Goal: Information Seeking & Learning: Learn about a topic

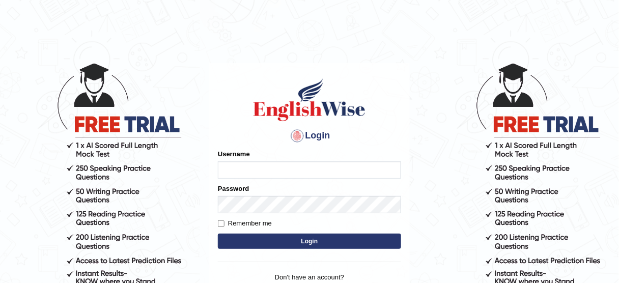
type input "susmitas_parramatta"
click at [304, 241] on button "Login" at bounding box center [309, 241] width 183 height 15
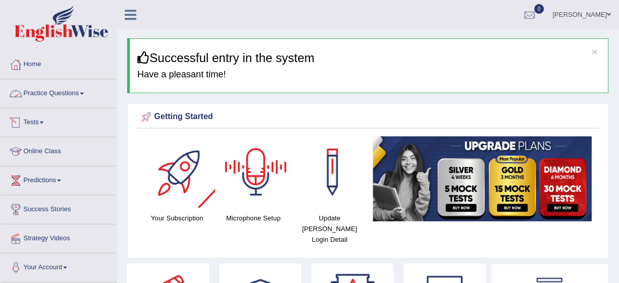
click at [41, 96] on link "Practice Questions" at bounding box center [59, 91] width 116 height 25
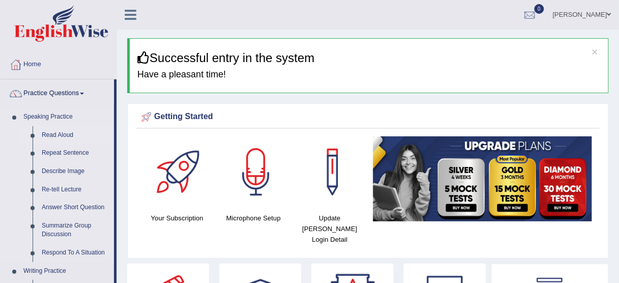
click at [56, 135] on link "Read Aloud" at bounding box center [75, 135] width 77 height 18
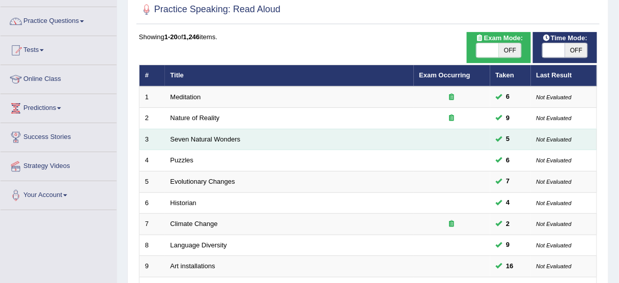
scroll to position [81, 0]
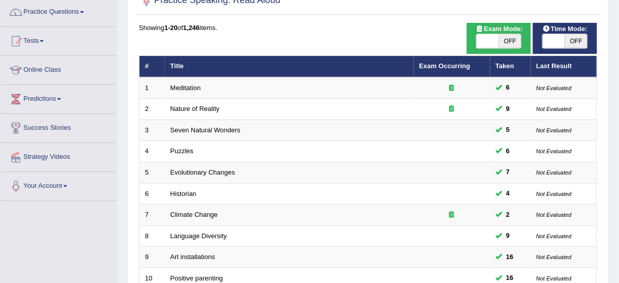
click at [546, 37] on span at bounding box center [554, 41] width 22 height 14
checkbox input "true"
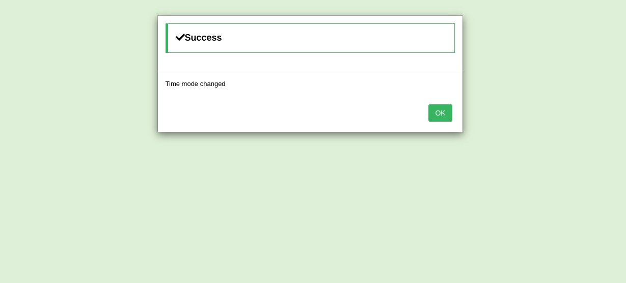
click at [444, 114] on button "OK" at bounding box center [439, 112] width 23 height 17
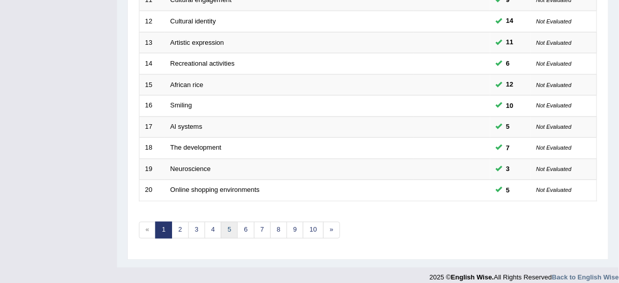
scroll to position [386, 0]
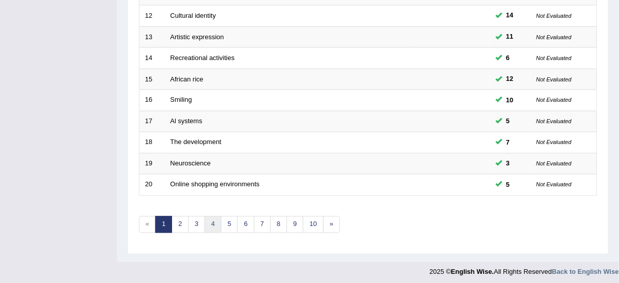
click at [205, 222] on link "4" at bounding box center [213, 224] width 17 height 17
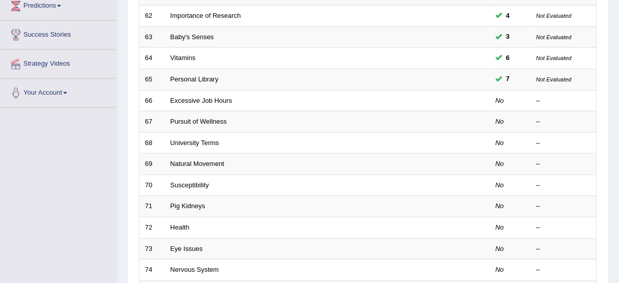
scroll to position [163, 0]
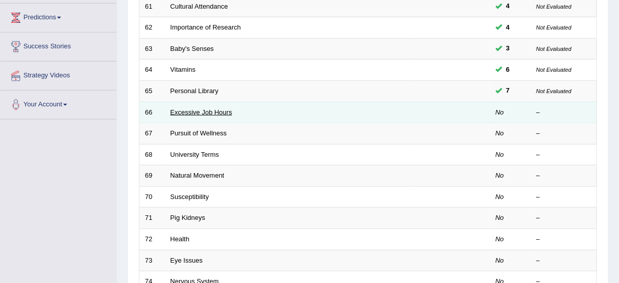
click at [215, 110] on link "Excessive Job Hours" at bounding box center [202, 112] width 62 height 8
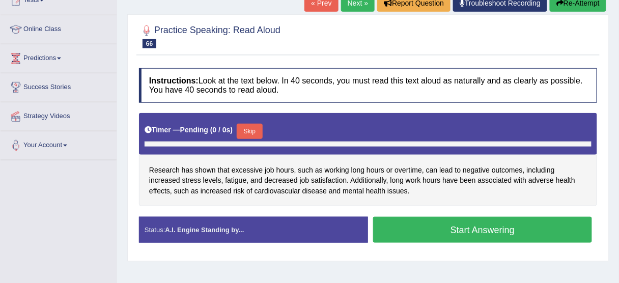
scroll to position [141, 0]
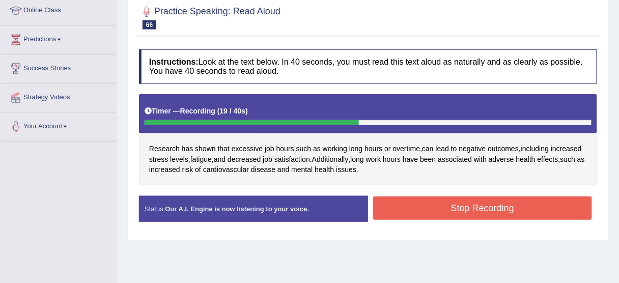
click at [438, 202] on button "Stop Recording" at bounding box center [482, 208] width 219 height 23
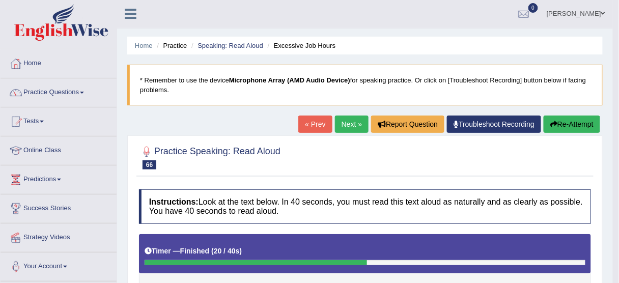
scroll to position [0, 0]
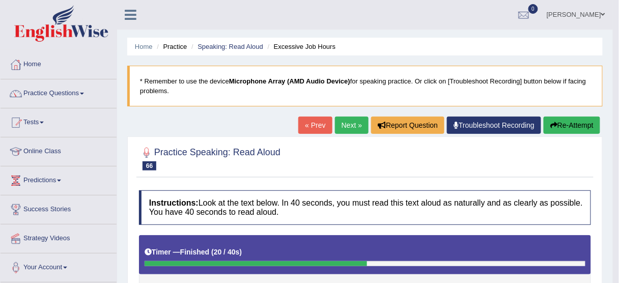
click at [566, 127] on button "Re-Attempt" at bounding box center [572, 125] width 57 height 17
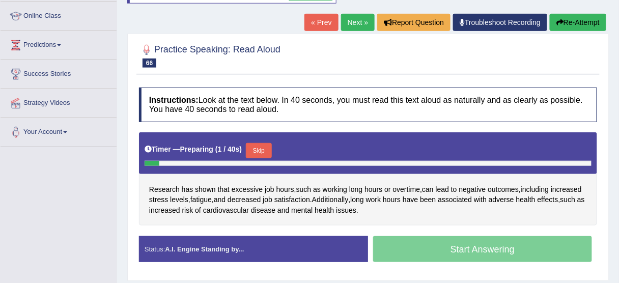
click at [259, 145] on button "Skip" at bounding box center [258, 150] width 25 height 15
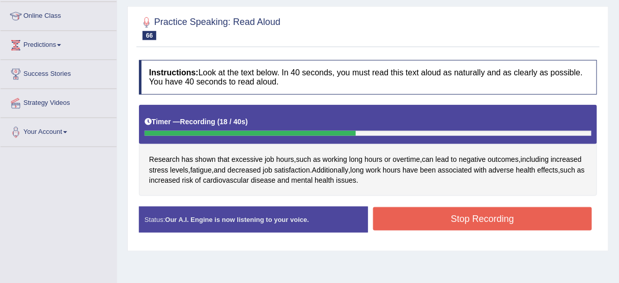
click at [465, 216] on button "Stop Recording" at bounding box center [482, 218] width 219 height 23
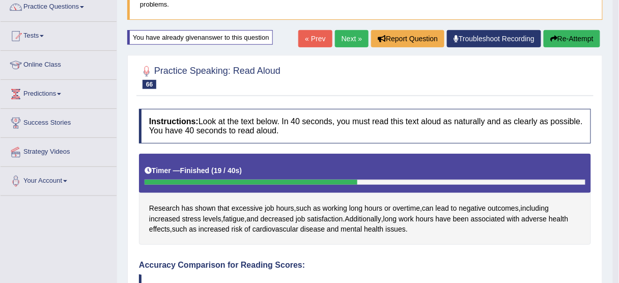
scroll to position [69, 0]
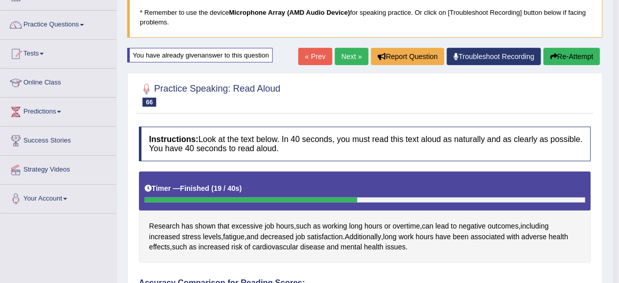
click at [577, 48] on button "Re-Attempt" at bounding box center [572, 56] width 57 height 17
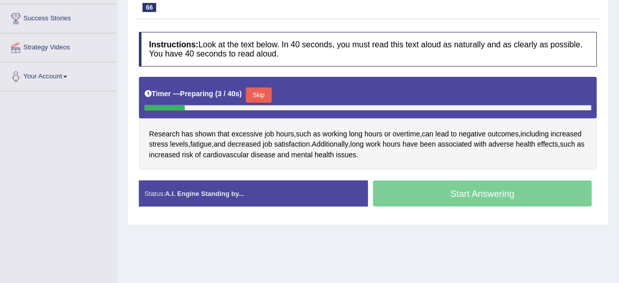
click at [264, 90] on button "Skip" at bounding box center [258, 95] width 25 height 15
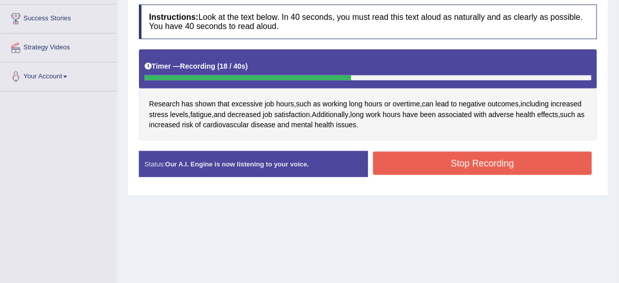
click at [434, 162] on button "Stop Recording" at bounding box center [482, 163] width 219 height 23
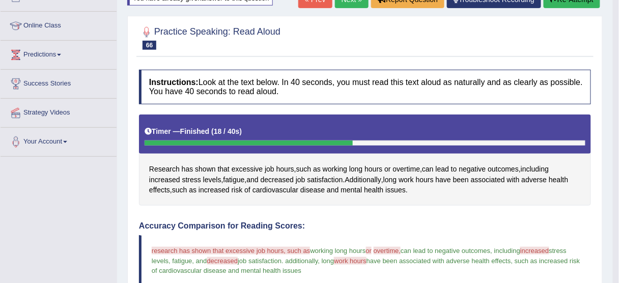
scroll to position [69, 0]
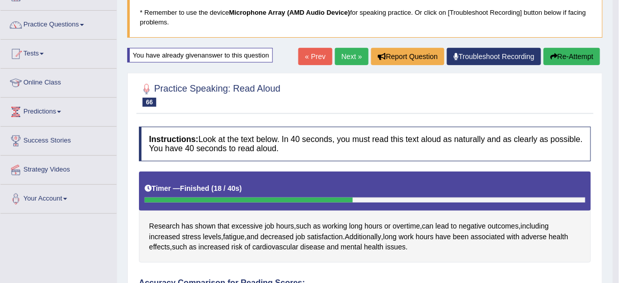
click at [350, 61] on link "Next »" at bounding box center [352, 56] width 34 height 17
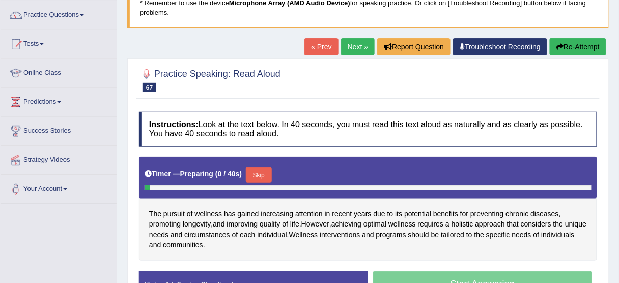
scroll to position [122, 0]
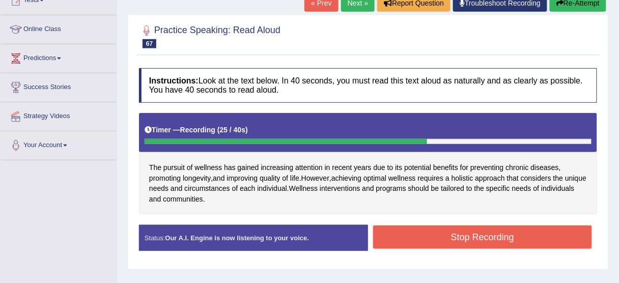
click at [472, 236] on button "Stop Recording" at bounding box center [482, 237] width 219 height 23
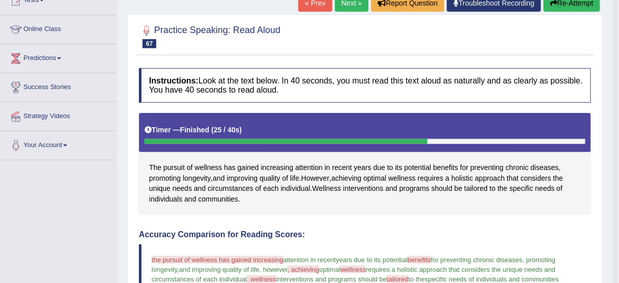
click at [553, 3] on icon "button" at bounding box center [553, 2] width 7 height 7
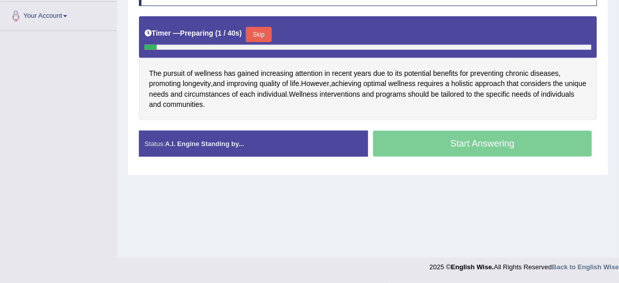
click at [265, 27] on button "Skip" at bounding box center [258, 34] width 25 height 15
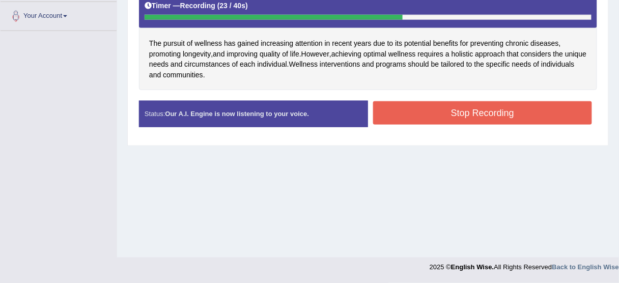
click at [451, 115] on button "Stop Recording" at bounding box center [482, 112] width 219 height 23
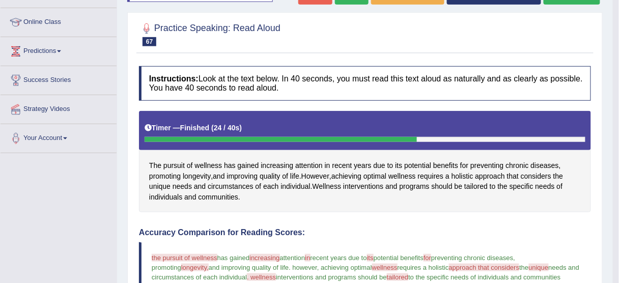
scroll to position [89, 0]
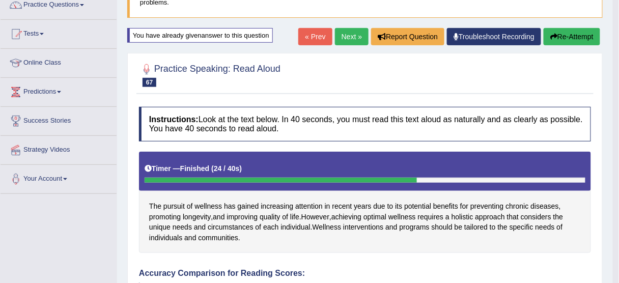
click at [572, 25] on div "Home Practice Speaking: Read Aloud Pursuit of Wellness * Remember to use the de…" at bounding box center [365, 273] width 496 height 725
click at [571, 31] on button "Re-Attempt" at bounding box center [572, 36] width 57 height 17
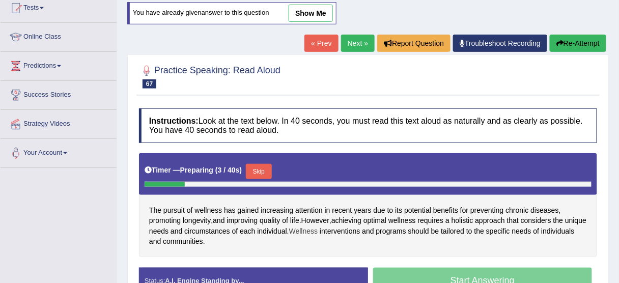
scroll to position [129, 0]
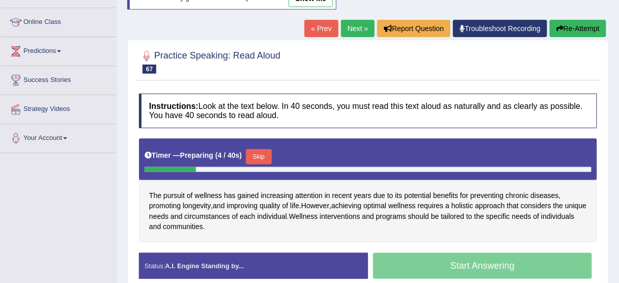
click at [264, 151] on button "Skip" at bounding box center [258, 156] width 25 height 15
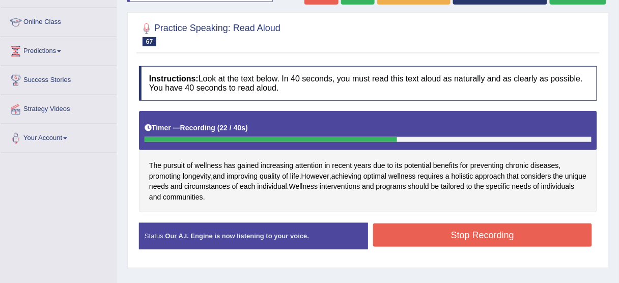
click at [463, 231] on button "Stop Recording" at bounding box center [482, 234] width 219 height 23
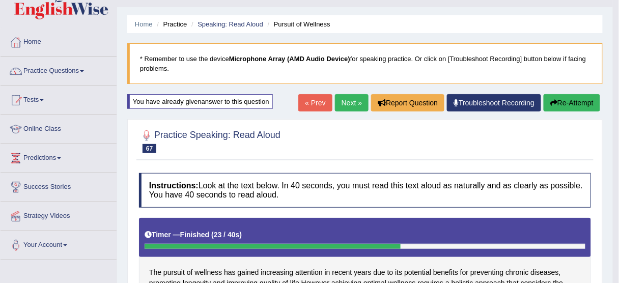
scroll to position [7, 0]
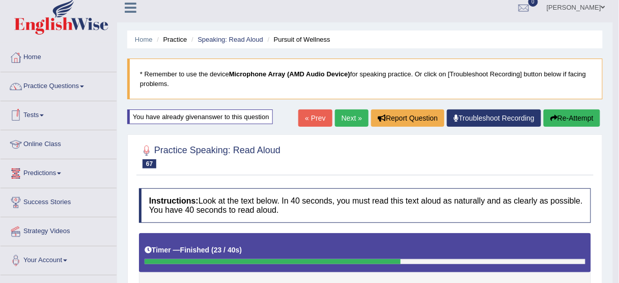
click at [349, 114] on link "Next »" at bounding box center [352, 117] width 34 height 17
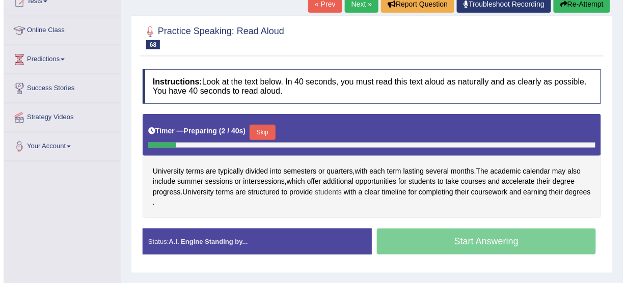
scroll to position [163, 0]
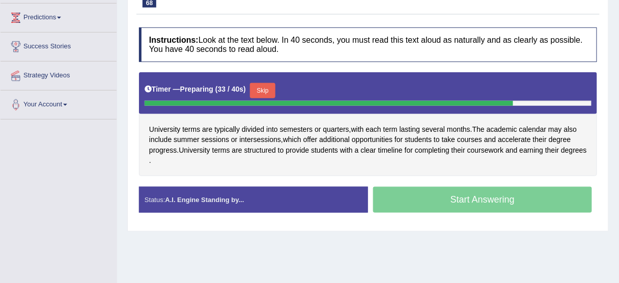
click at [268, 87] on button "Skip" at bounding box center [262, 90] width 25 height 15
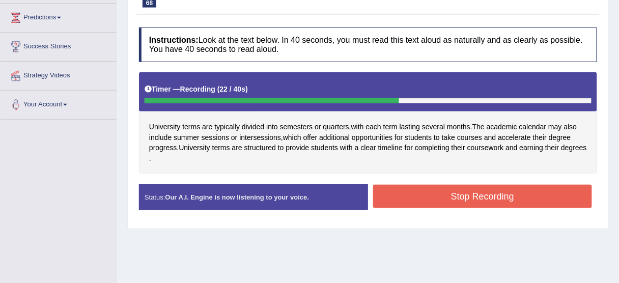
click at [449, 196] on button "Stop Recording" at bounding box center [482, 196] width 219 height 23
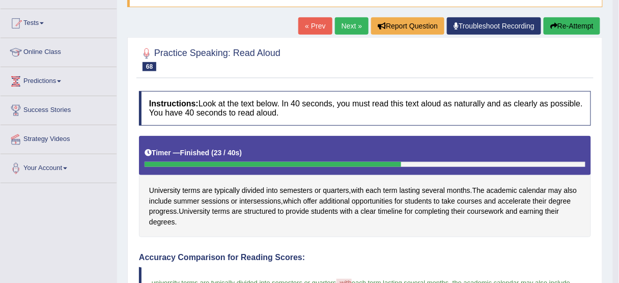
scroll to position [81, 0]
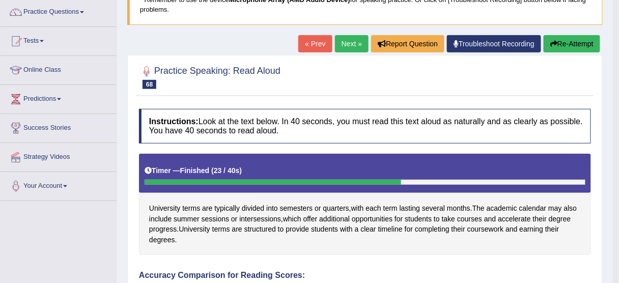
click at [579, 45] on button "Re-Attempt" at bounding box center [572, 43] width 57 height 17
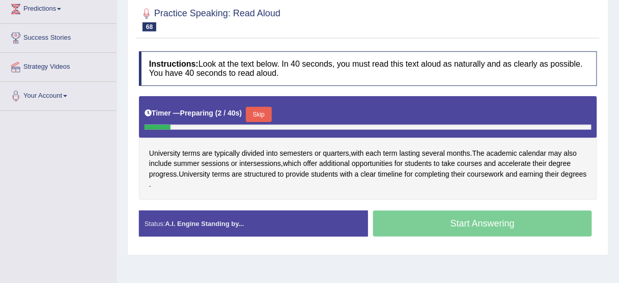
click at [261, 107] on button "Skip" at bounding box center [258, 114] width 25 height 15
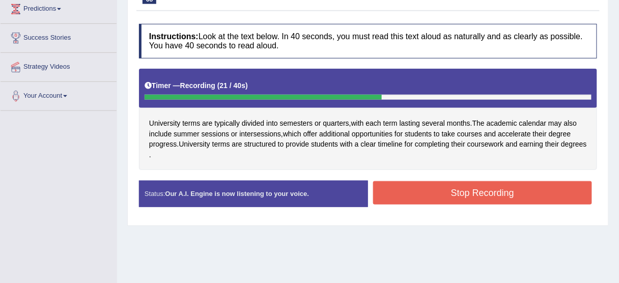
click at [477, 183] on button "Stop Recording" at bounding box center [482, 192] width 219 height 23
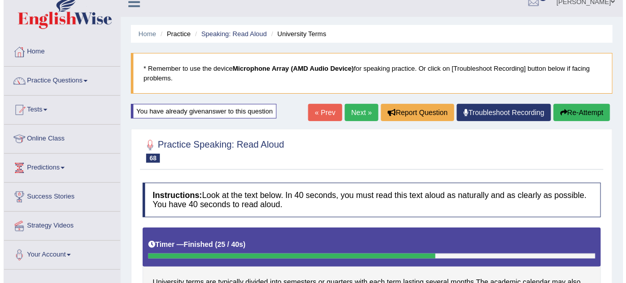
scroll to position [9, 0]
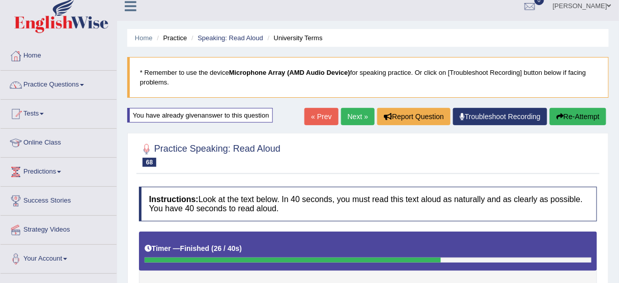
click at [573, 121] on button "Re-Attempt" at bounding box center [578, 116] width 57 height 17
click at [577, 106] on div "Home Practice Speaking: Read Aloud University Terms * Remember to use the devic…" at bounding box center [368, 245] width 502 height 509
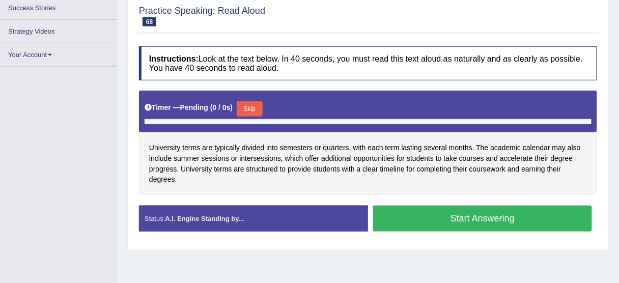
scroll to position [202, 0]
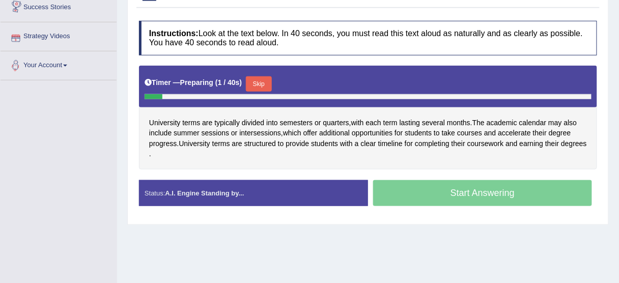
click at [261, 78] on button "Skip" at bounding box center [258, 83] width 25 height 15
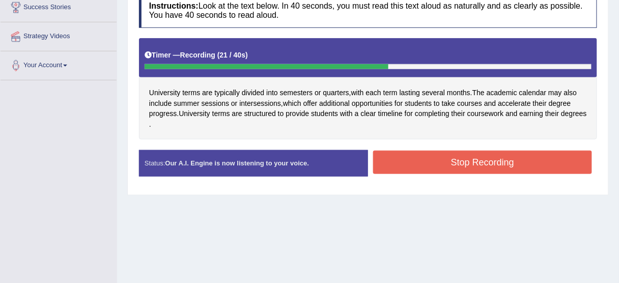
click at [460, 156] on button "Stop Recording" at bounding box center [482, 162] width 219 height 23
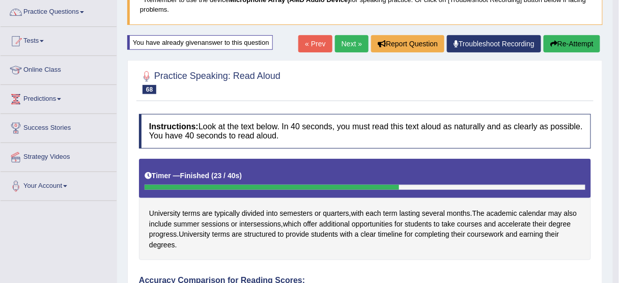
scroll to position [80, 0]
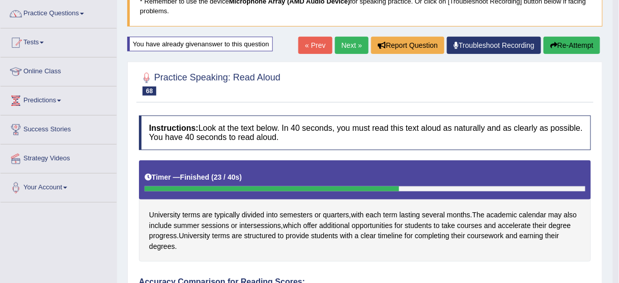
click at [571, 39] on button "Re-Attempt" at bounding box center [572, 45] width 57 height 17
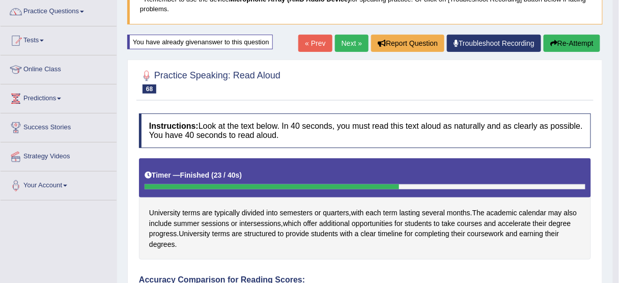
scroll to position [101, 0]
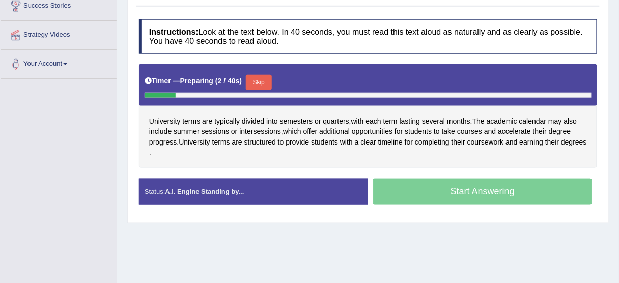
click at [265, 79] on button "Skip" at bounding box center [258, 82] width 25 height 15
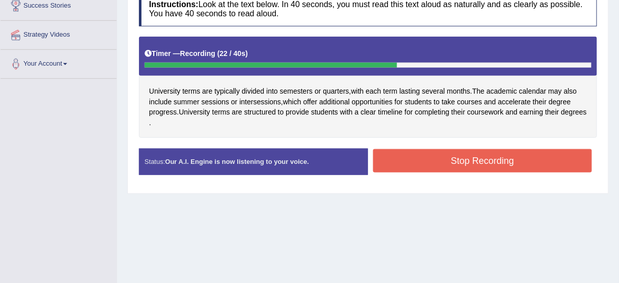
click at [449, 155] on button "Stop Recording" at bounding box center [482, 160] width 219 height 23
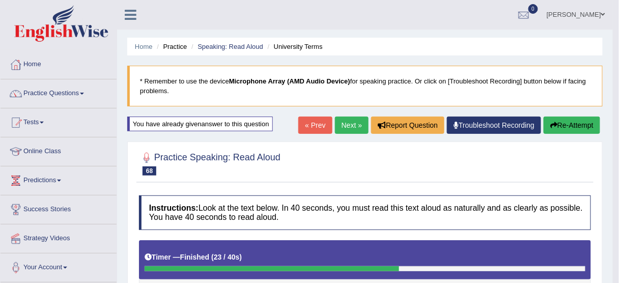
click at [347, 129] on link "Next »" at bounding box center [352, 125] width 34 height 17
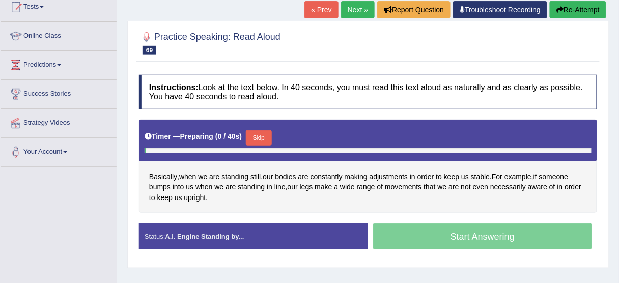
scroll to position [163, 0]
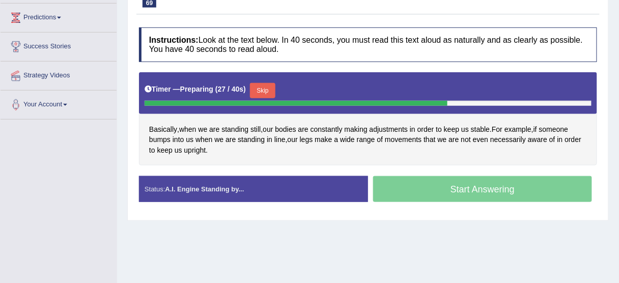
click at [268, 94] on button "Skip" at bounding box center [262, 90] width 25 height 15
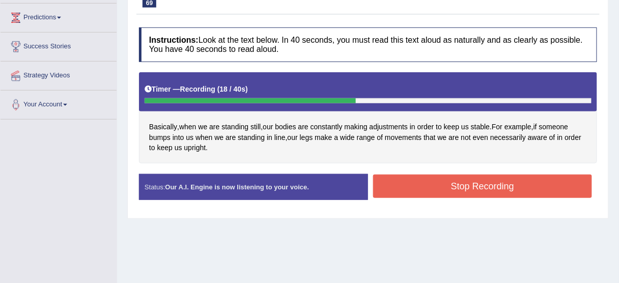
click at [449, 182] on button "Stop Recording" at bounding box center [482, 186] width 219 height 23
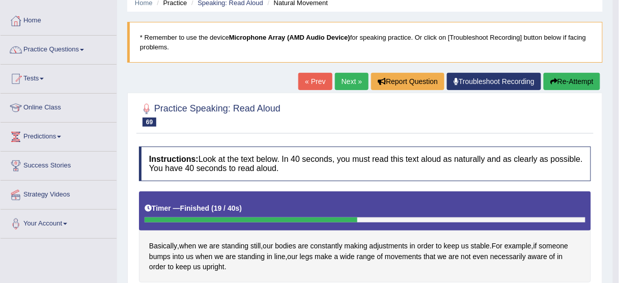
scroll to position [41, 0]
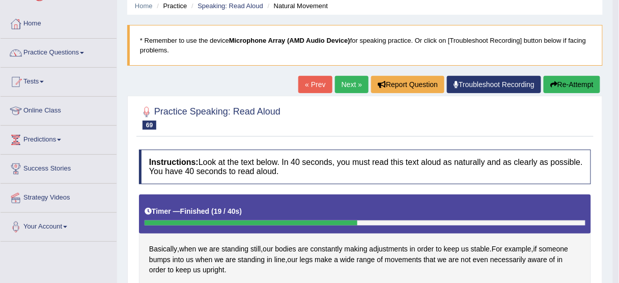
click at [561, 83] on button "Re-Attempt" at bounding box center [572, 84] width 57 height 17
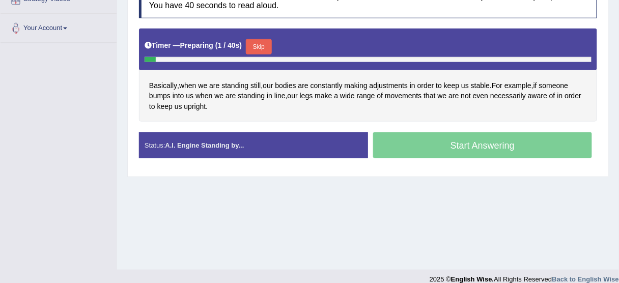
click at [262, 46] on button "Skip" at bounding box center [258, 46] width 25 height 15
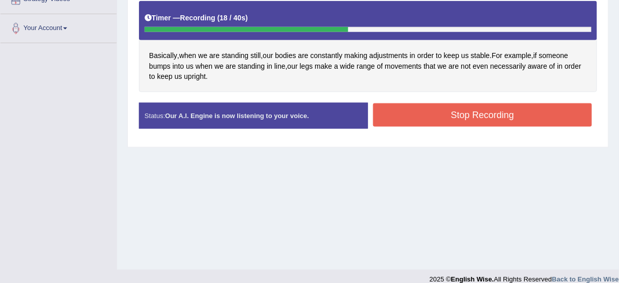
click at [398, 113] on button "Stop Recording" at bounding box center [482, 114] width 219 height 23
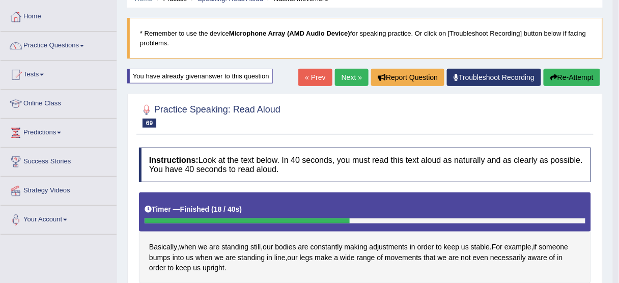
scroll to position [36, 0]
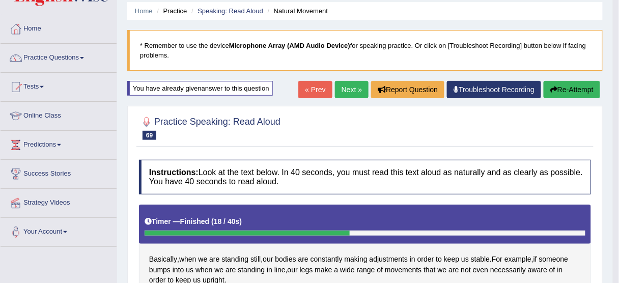
click at [344, 87] on link "Next »" at bounding box center [352, 89] width 34 height 17
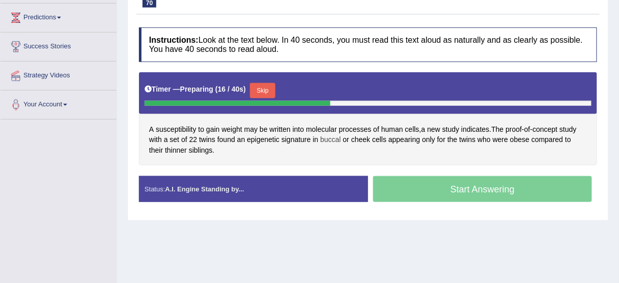
click at [337, 137] on span "buccal" at bounding box center [330, 139] width 20 height 11
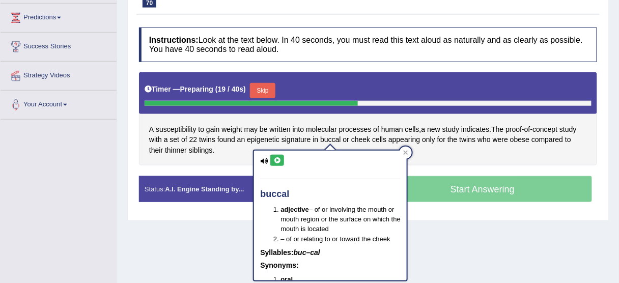
click at [275, 159] on icon at bounding box center [277, 160] width 8 height 6
click at [278, 159] on icon at bounding box center [277, 160] width 8 height 6
click at [407, 152] on icon at bounding box center [406, 153] width 5 height 5
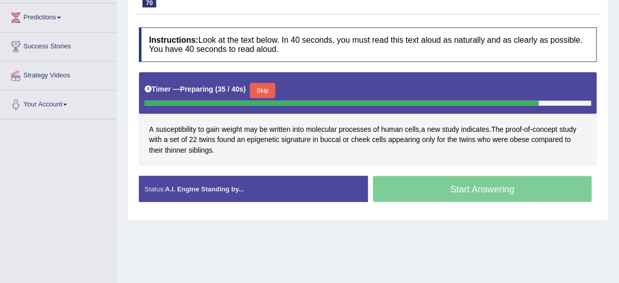
click at [271, 90] on button "Skip" at bounding box center [262, 90] width 25 height 15
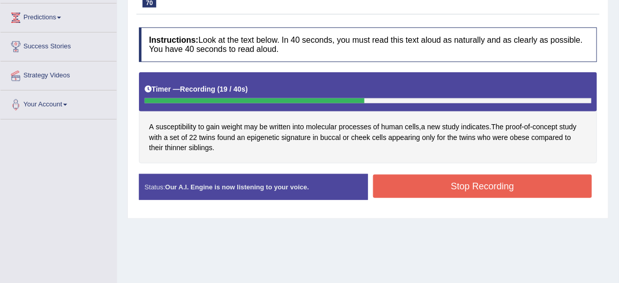
click at [481, 186] on button "Stop Recording" at bounding box center [482, 186] width 219 height 23
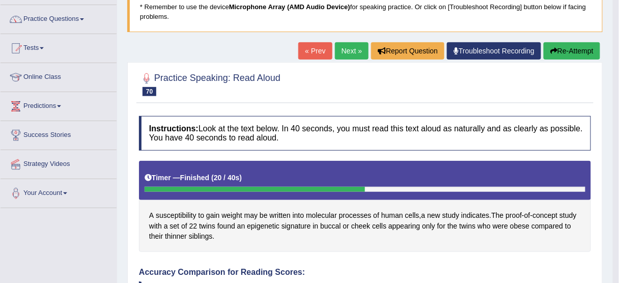
scroll to position [41, 0]
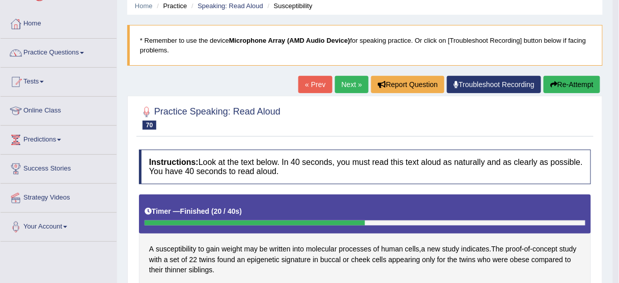
click at [565, 76] on button "Re-Attempt" at bounding box center [572, 84] width 57 height 17
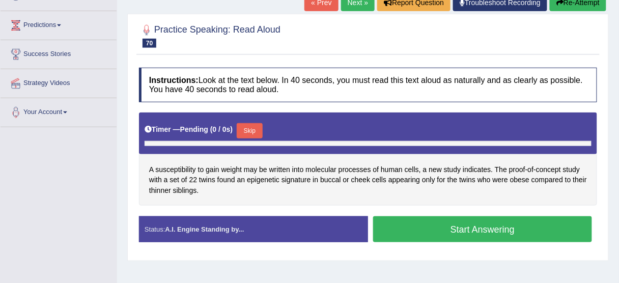
scroll to position [182, 0]
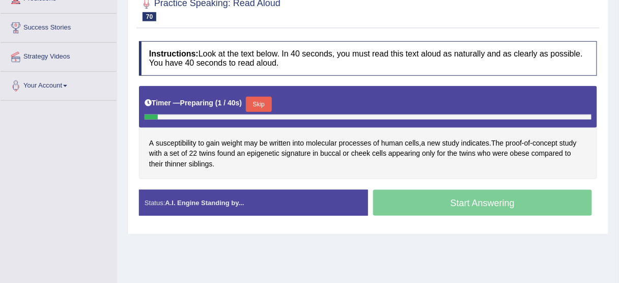
click at [267, 99] on button "Skip" at bounding box center [258, 104] width 25 height 15
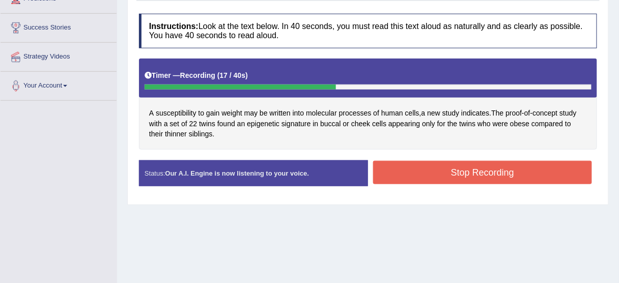
drag, startPoint x: 486, startPoint y: 191, endPoint x: 492, endPoint y: 166, distance: 25.3
click at [492, 166] on div "Status: Our A.I. Engine is now listening to your voice. Start Answering Stop Re…" at bounding box center [368, 178] width 458 height 36
click at [492, 168] on button "Stop Recording" at bounding box center [482, 172] width 219 height 23
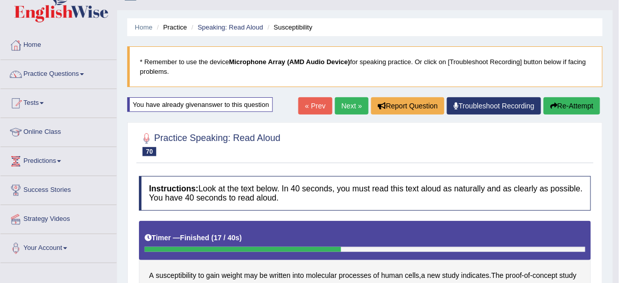
scroll to position [19, 0]
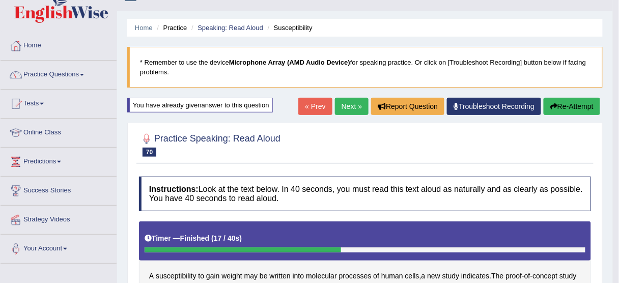
click at [566, 103] on button "Re-Attempt" at bounding box center [572, 106] width 57 height 17
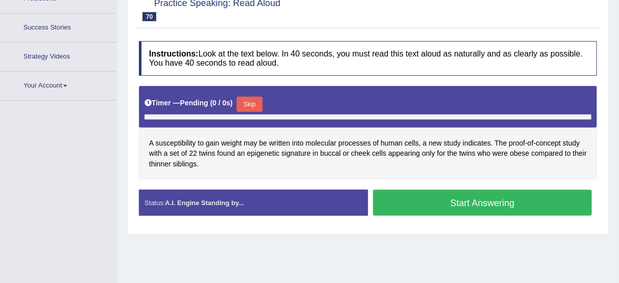
scroll to position [210, 0]
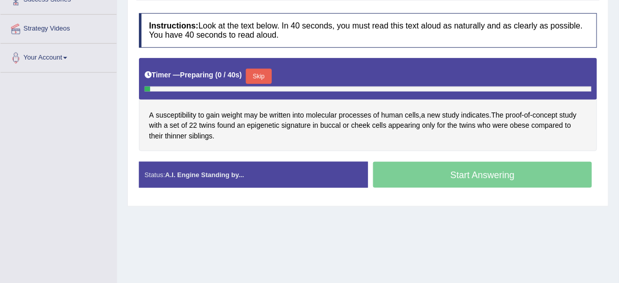
click at [257, 76] on button "Skip" at bounding box center [258, 76] width 25 height 15
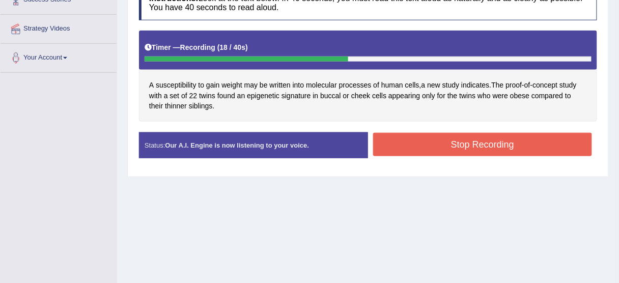
click at [425, 145] on button "Stop Recording" at bounding box center [482, 144] width 219 height 23
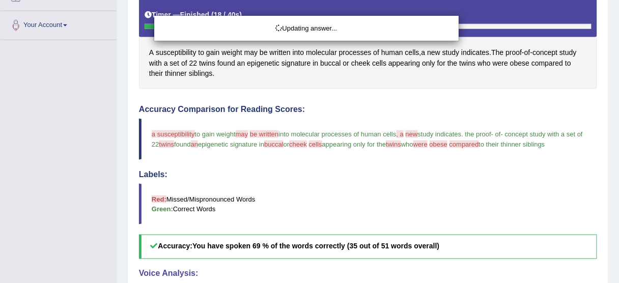
scroll to position [232, 0]
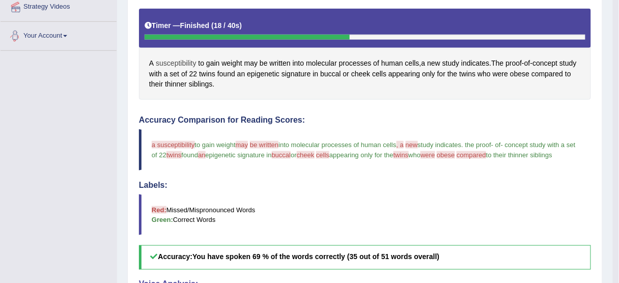
click at [176, 60] on span "susceptibility" at bounding box center [176, 63] width 40 height 11
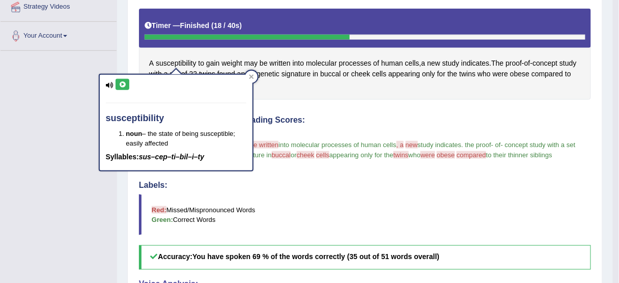
click at [127, 81] on button at bounding box center [123, 84] width 14 height 11
click at [123, 82] on icon at bounding box center [123, 84] width 8 height 6
click at [123, 83] on icon at bounding box center [123, 84] width 8 height 6
click at [338, 91] on div "A susceptibility to gain weight may be written into molecular processes of huma…" at bounding box center [365, 54] width 452 height 91
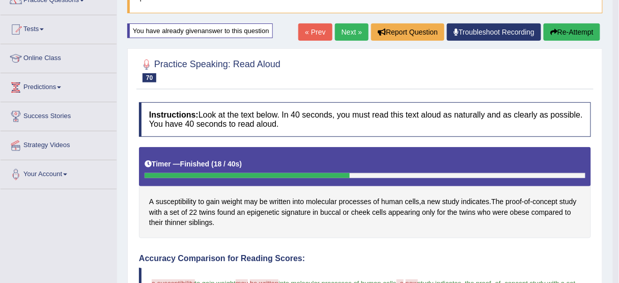
scroll to position [69, 0]
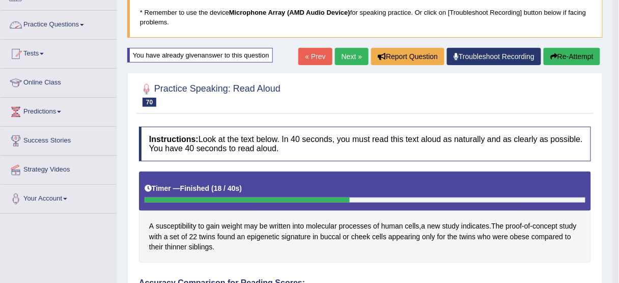
click at [43, 25] on link "Practice Questions" at bounding box center [59, 23] width 116 height 25
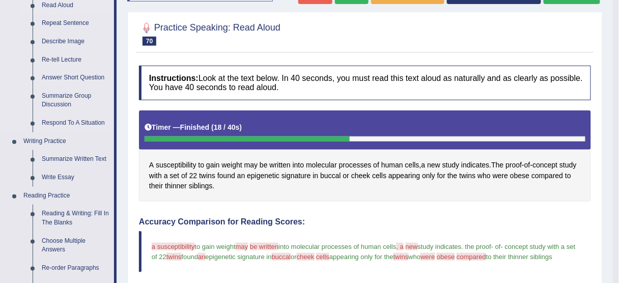
scroll to position [150, 0]
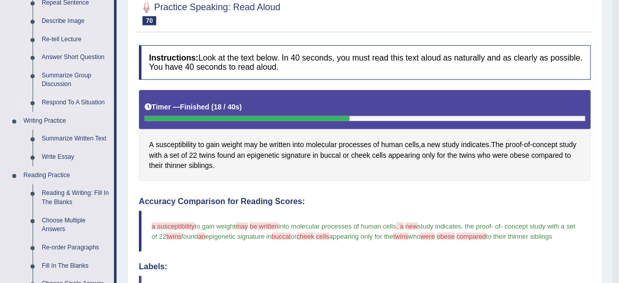
click at [69, 100] on link "Respond To A Situation" at bounding box center [75, 103] width 77 height 18
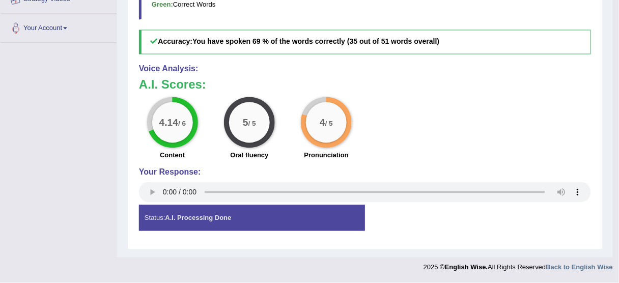
scroll to position [500, 0]
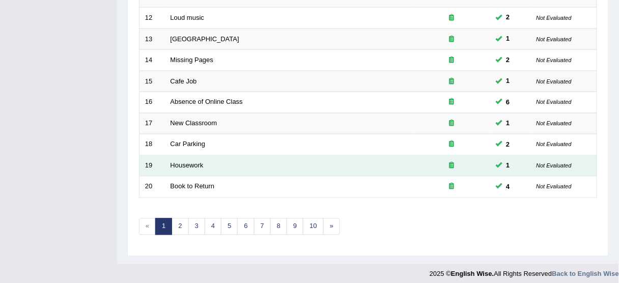
scroll to position [386, 0]
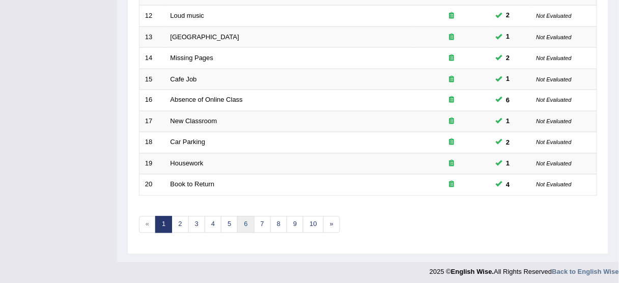
click at [237, 222] on link "6" at bounding box center [245, 224] width 17 height 17
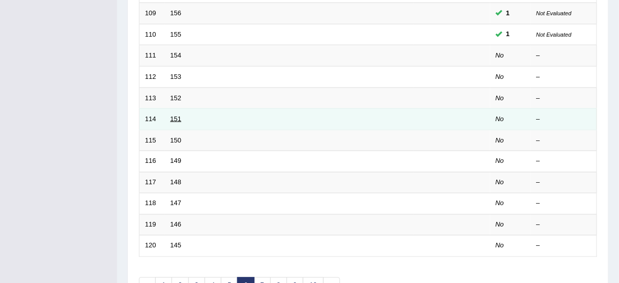
scroll to position [326, 0]
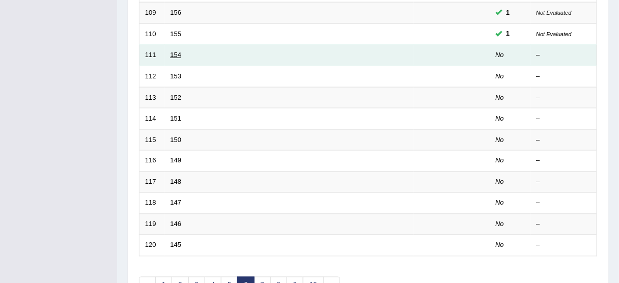
click at [172, 53] on link "154" at bounding box center [176, 55] width 11 height 8
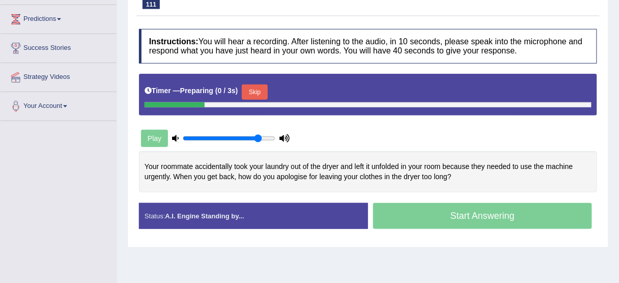
scroll to position [163, 0]
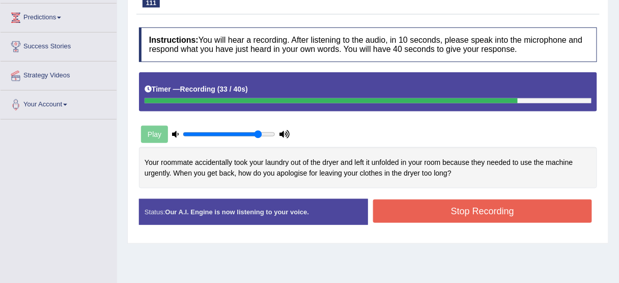
click at [432, 213] on button "Stop Recording" at bounding box center [482, 211] width 219 height 23
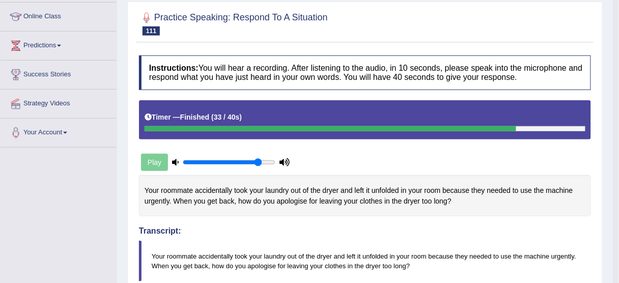
scroll to position [41, 0]
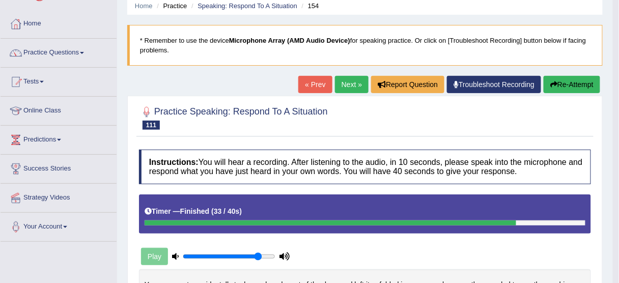
click at [560, 80] on button "Re-Attempt" at bounding box center [572, 84] width 57 height 17
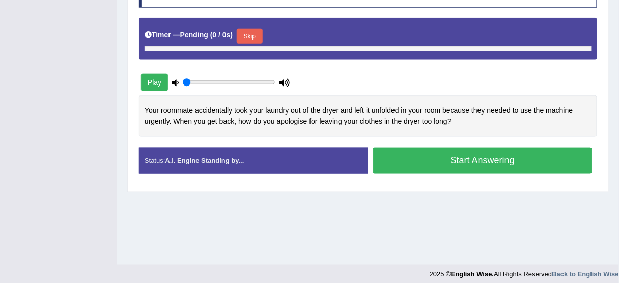
type input "0.85"
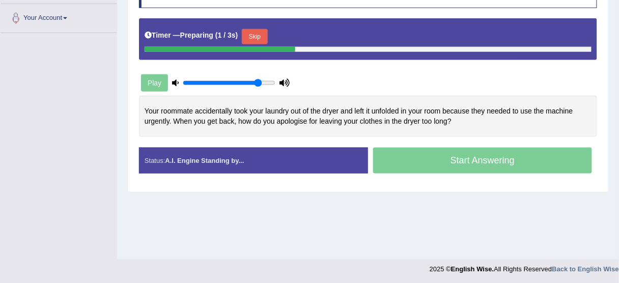
click at [260, 31] on button "Skip" at bounding box center [254, 36] width 25 height 15
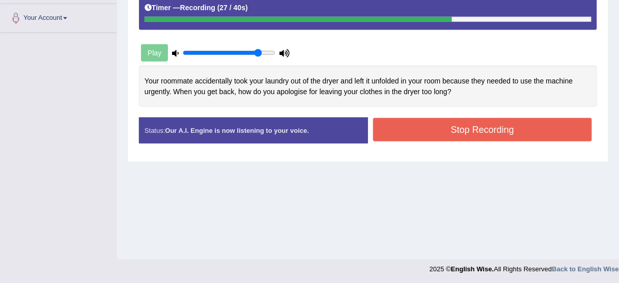
click at [476, 125] on button "Stop Recording" at bounding box center [482, 129] width 219 height 23
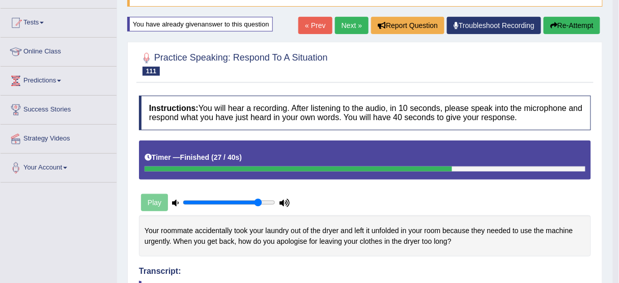
scroll to position [46, 0]
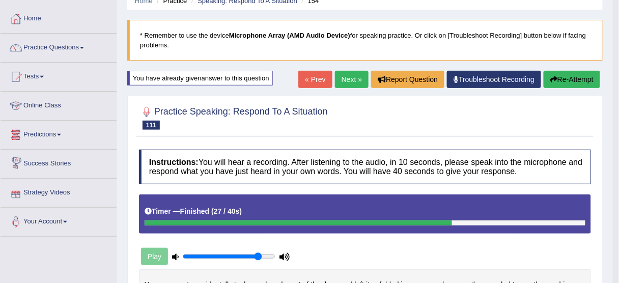
click at [347, 75] on link "Next »" at bounding box center [352, 79] width 34 height 17
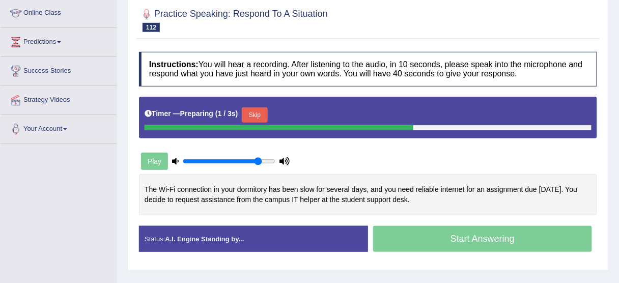
scroll to position [204, 0]
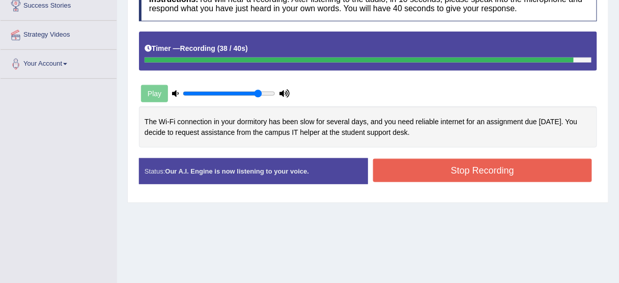
click at [513, 173] on button "Stop Recording" at bounding box center [482, 170] width 219 height 23
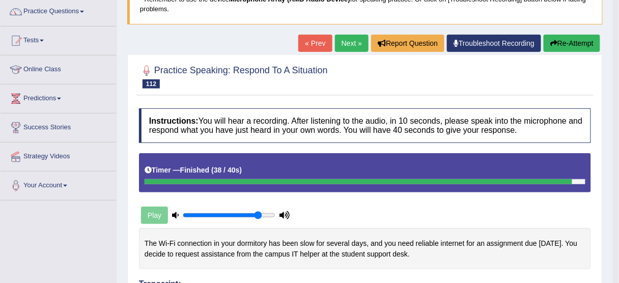
scroll to position [81, 0]
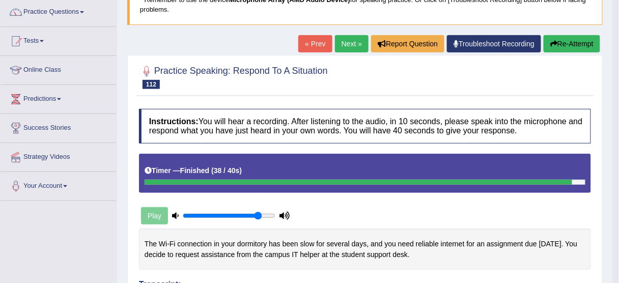
click at [354, 47] on link "Next »" at bounding box center [352, 43] width 34 height 17
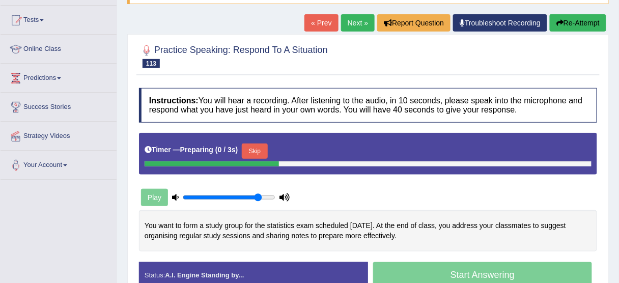
scroll to position [163, 0]
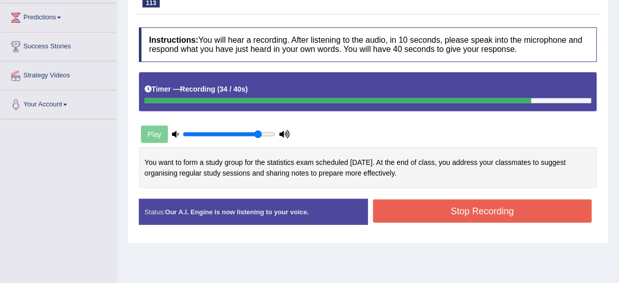
click at [432, 206] on button "Stop Recording" at bounding box center [482, 211] width 219 height 23
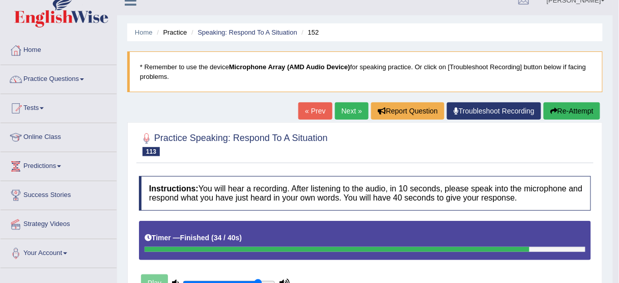
scroll to position [0, 0]
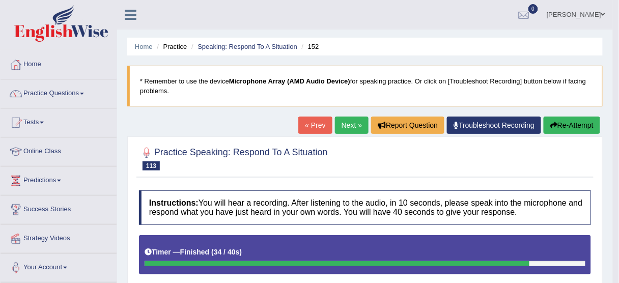
click at [346, 127] on link "Next »" at bounding box center [352, 125] width 34 height 17
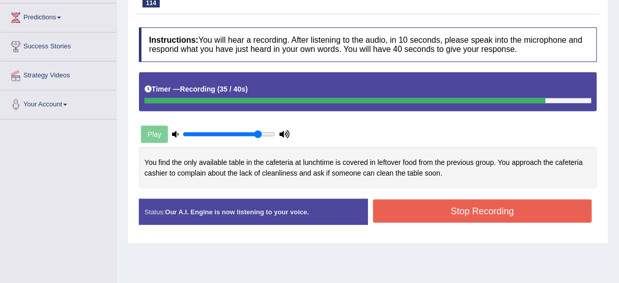
click at [430, 209] on button "Stop Recording" at bounding box center [482, 211] width 219 height 23
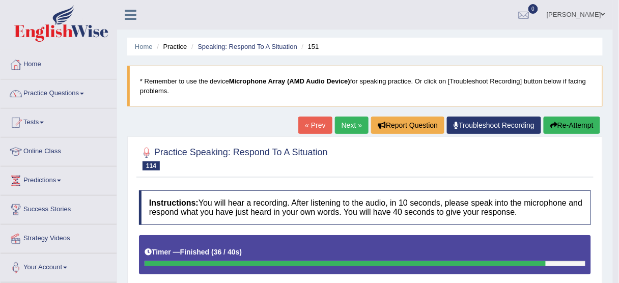
click at [351, 122] on link "Next »" at bounding box center [352, 125] width 34 height 17
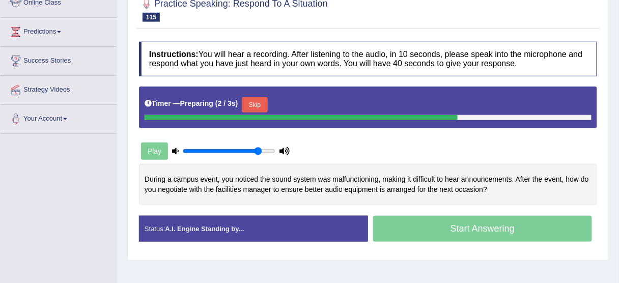
scroll to position [163, 0]
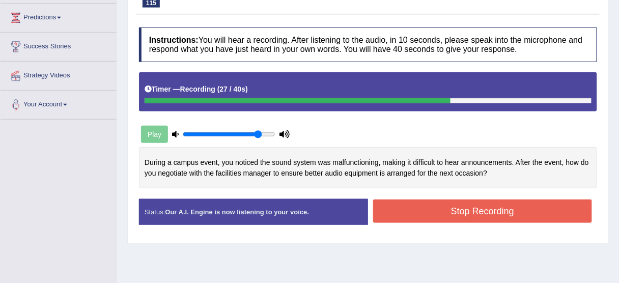
click at [396, 213] on button "Stop Recording" at bounding box center [482, 211] width 219 height 23
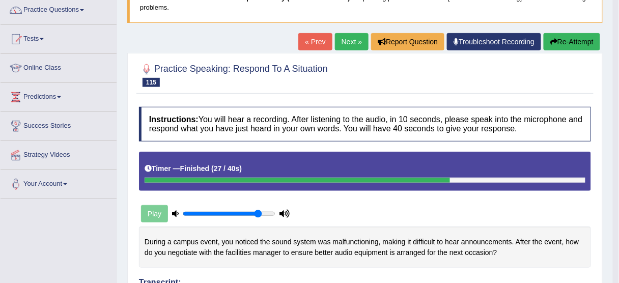
scroll to position [81, 0]
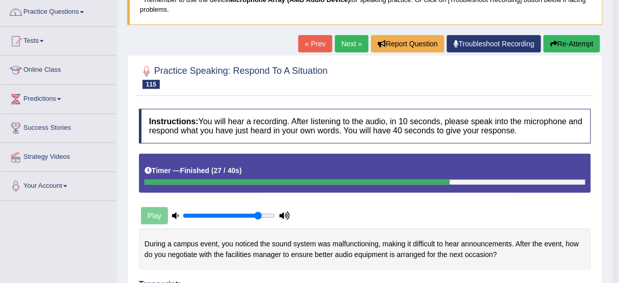
click at [347, 47] on link "Next »" at bounding box center [352, 43] width 34 height 17
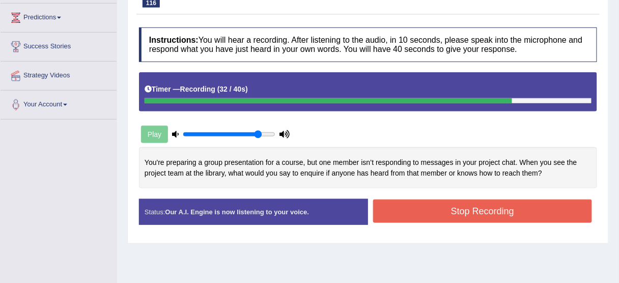
click at [430, 219] on button "Stop Recording" at bounding box center [482, 211] width 219 height 23
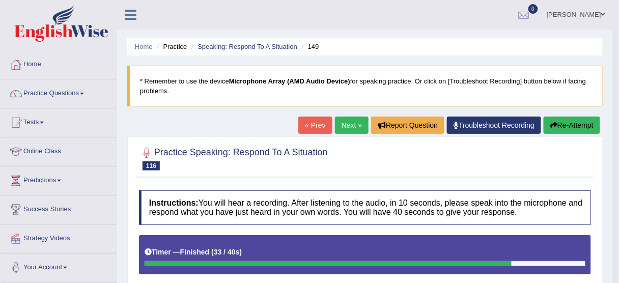
click at [353, 124] on link "Next »" at bounding box center [352, 125] width 34 height 17
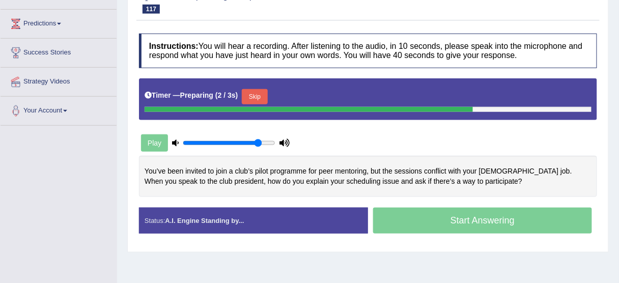
scroll to position [204, 0]
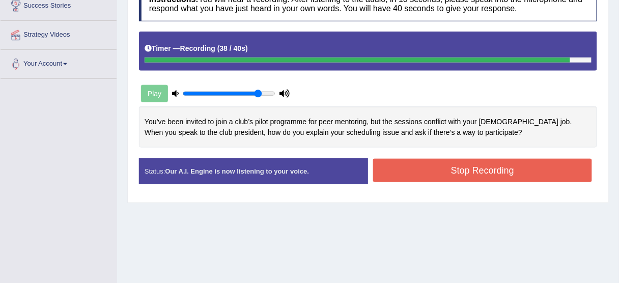
click at [437, 176] on button "Stop Recording" at bounding box center [482, 170] width 219 height 23
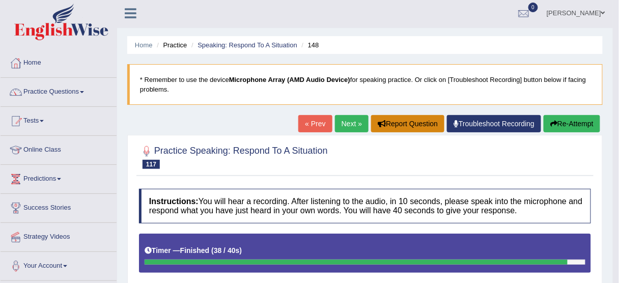
scroll to position [0, 0]
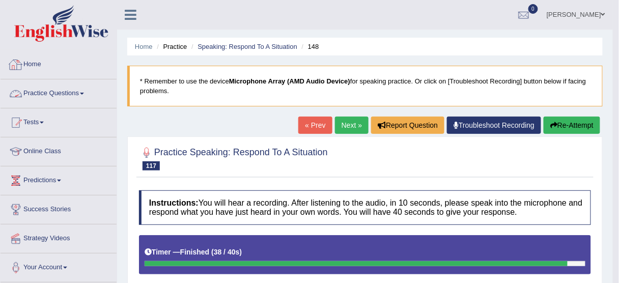
click at [65, 92] on link "Practice Questions" at bounding box center [59, 91] width 116 height 25
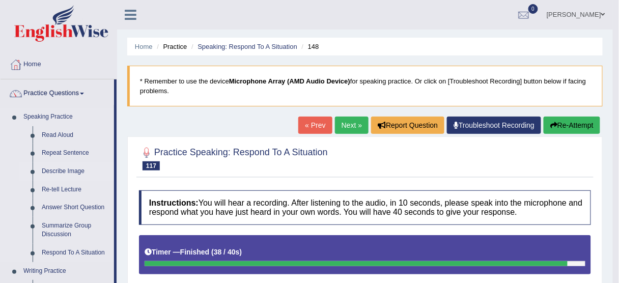
click at [62, 167] on link "Describe Image" at bounding box center [75, 171] width 77 height 18
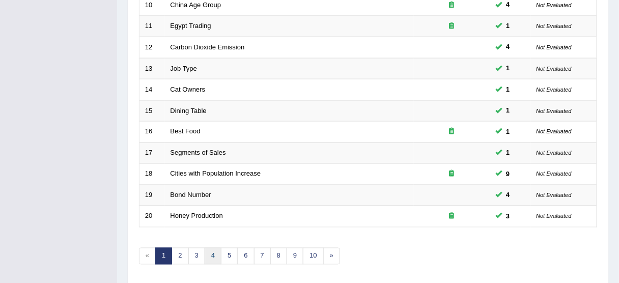
scroll to position [386, 0]
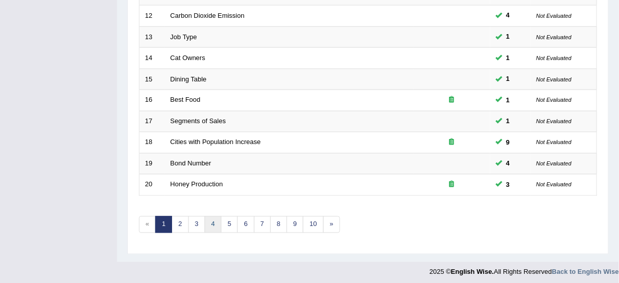
click at [215, 222] on link "4" at bounding box center [213, 224] width 17 height 17
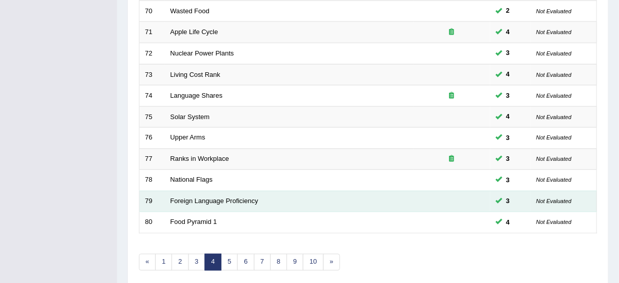
scroll to position [386, 0]
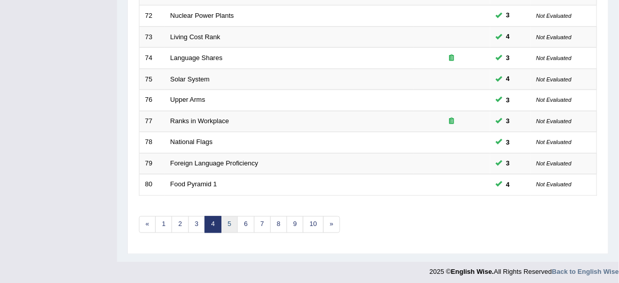
click at [227, 219] on link "5" at bounding box center [229, 224] width 17 height 17
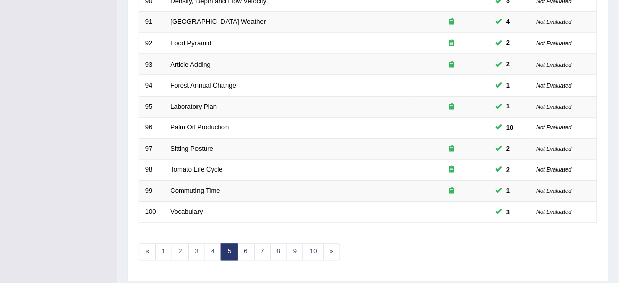
scroll to position [367, 0]
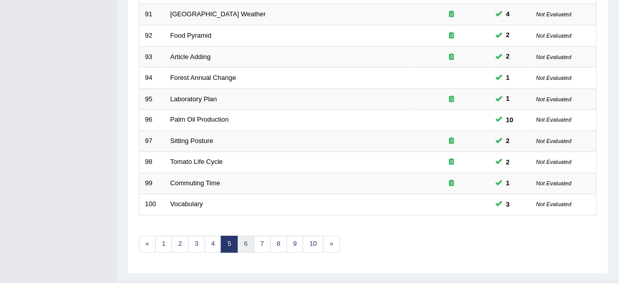
click at [242, 242] on link "6" at bounding box center [245, 244] width 17 height 17
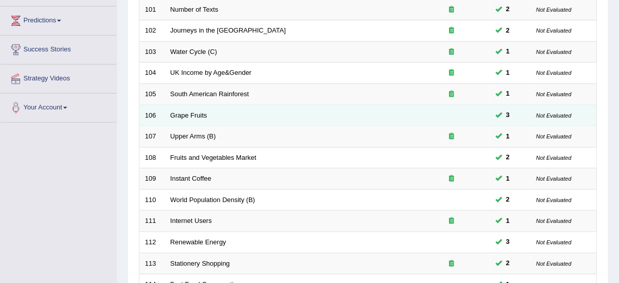
scroll to position [41, 0]
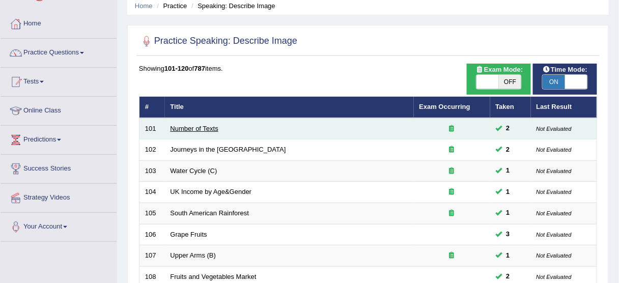
click at [206, 130] on link "Number of Texts" at bounding box center [195, 129] width 48 height 8
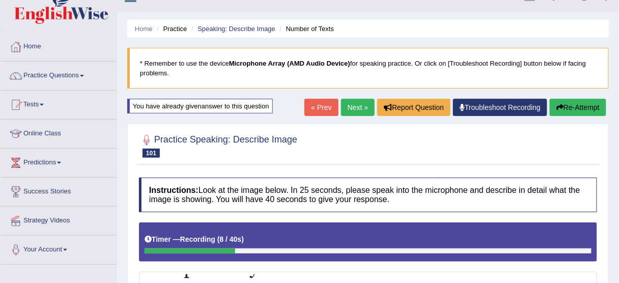
scroll to position [17, 0]
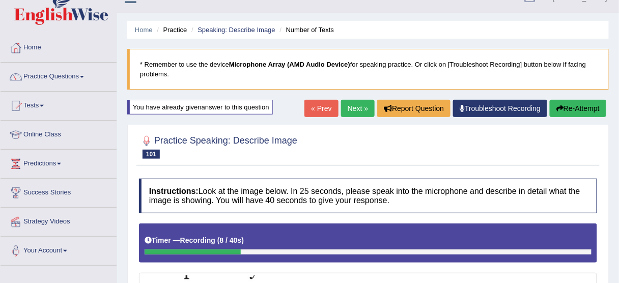
click at [584, 104] on button "Re-Attempt" at bounding box center [578, 108] width 57 height 17
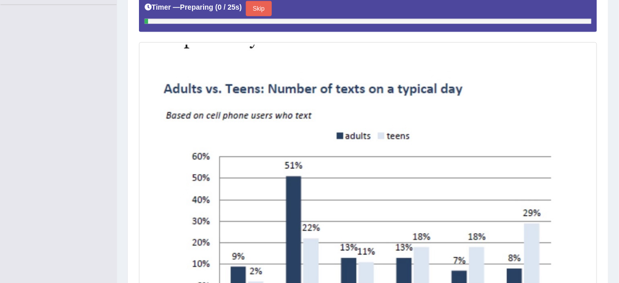
scroll to position [278, 0]
click at [261, 9] on button "Skip" at bounding box center [258, 8] width 25 height 15
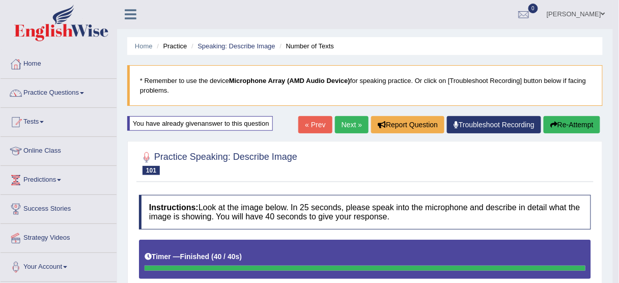
scroll to position [0, 0]
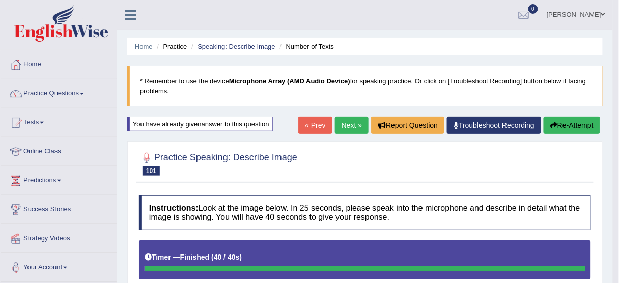
click at [566, 122] on button "Re-Attempt" at bounding box center [572, 125] width 57 height 17
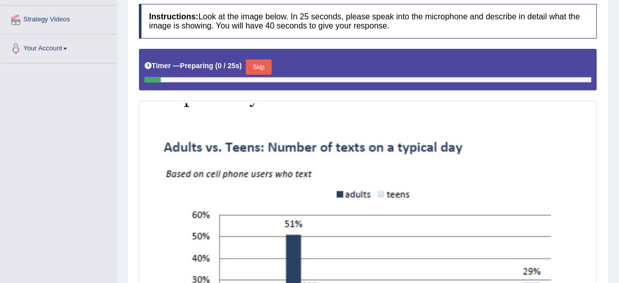
scroll to position [209, 0]
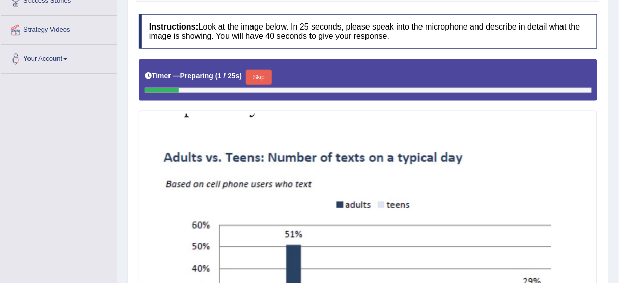
click at [264, 70] on button "Skip" at bounding box center [258, 77] width 25 height 15
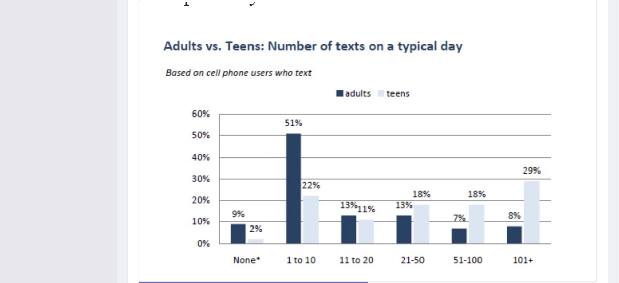
scroll to position [331, 0]
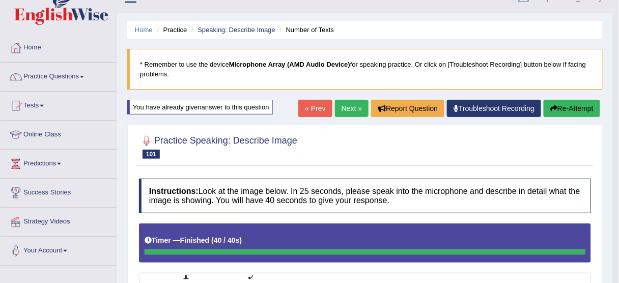
scroll to position [16, 0]
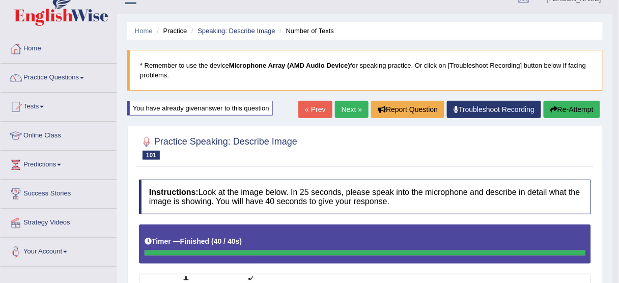
click at [560, 110] on button "Re-Attempt" at bounding box center [572, 109] width 57 height 17
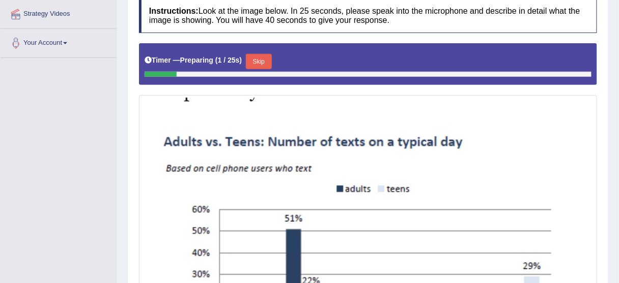
scroll to position [265, 0]
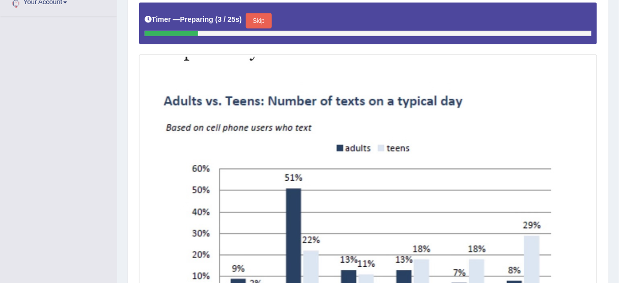
click at [265, 16] on button "Skip" at bounding box center [258, 20] width 25 height 15
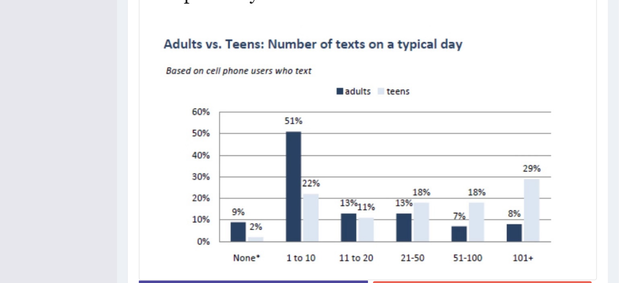
scroll to position [306, 0]
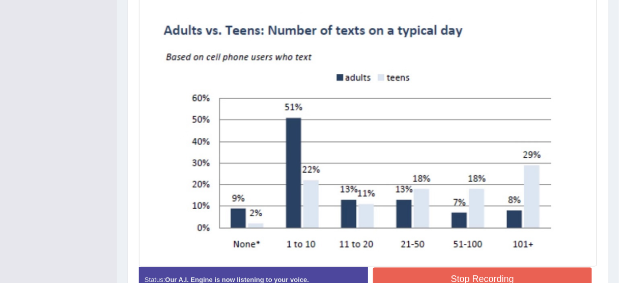
click at [407, 275] on button "Stop Recording" at bounding box center [482, 279] width 219 height 23
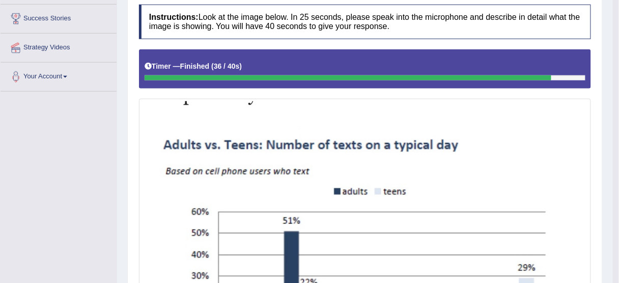
scroll to position [102, 0]
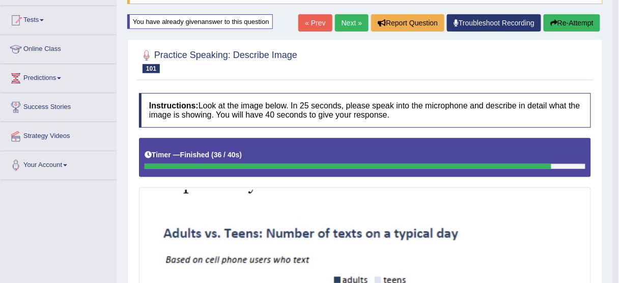
click at [348, 24] on link "Next »" at bounding box center [352, 22] width 34 height 17
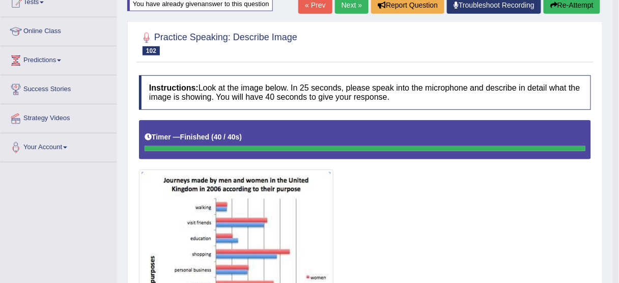
scroll to position [100, 0]
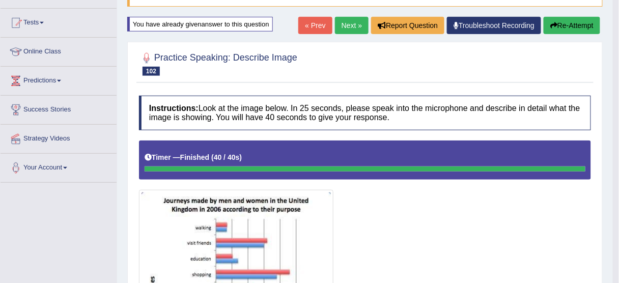
click at [345, 27] on link "Next »" at bounding box center [352, 25] width 34 height 17
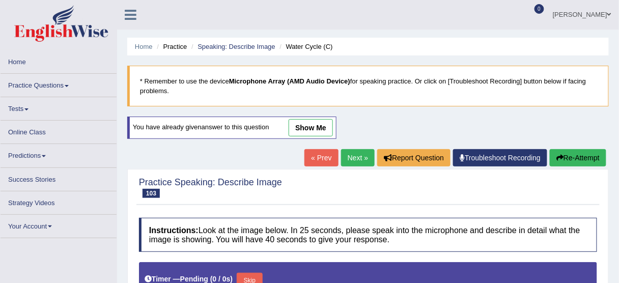
click at [315, 156] on link "« Prev" at bounding box center [321, 157] width 34 height 17
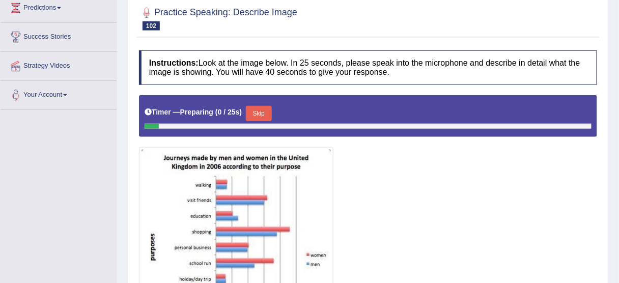
scroll to position [222, 0]
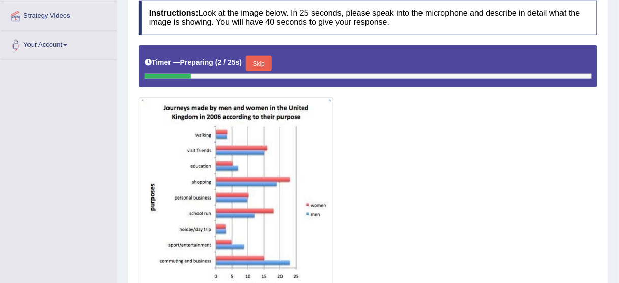
click at [268, 65] on button "Skip" at bounding box center [258, 63] width 25 height 15
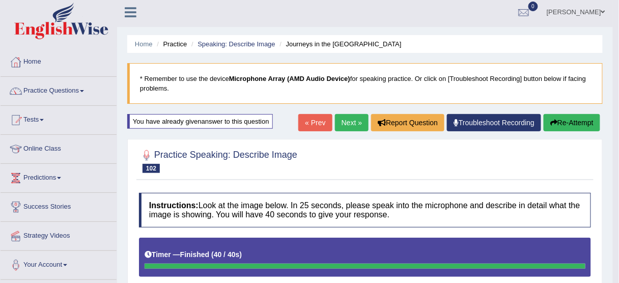
scroll to position [0, 0]
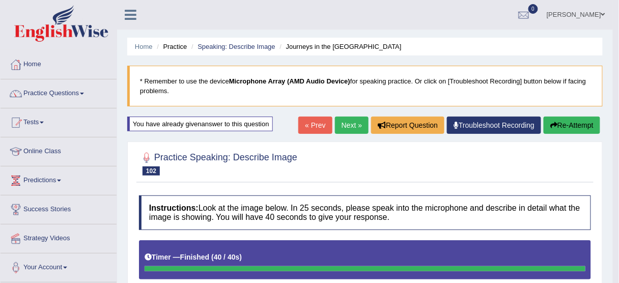
click at [339, 126] on link "Next »" at bounding box center [352, 125] width 34 height 17
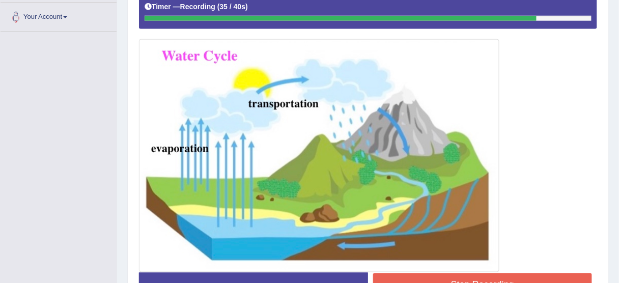
scroll to position [316, 0]
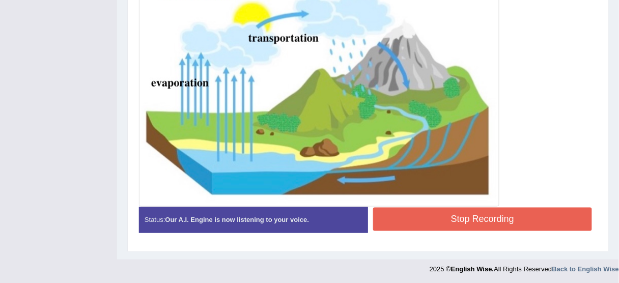
click at [451, 218] on button "Stop Recording" at bounding box center [482, 219] width 219 height 23
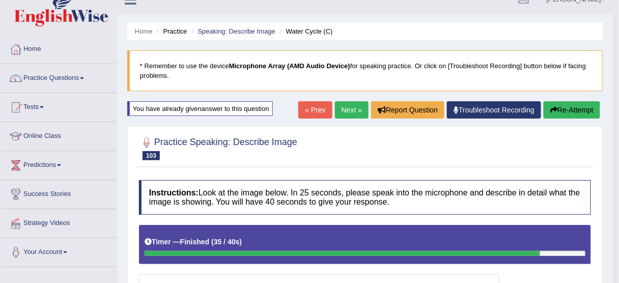
scroll to position [0, 0]
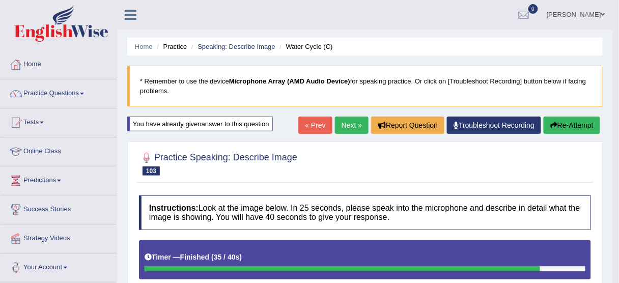
click at [345, 122] on link "Next »" at bounding box center [352, 125] width 34 height 17
click at [567, 122] on button "Re-Attempt" at bounding box center [572, 125] width 57 height 17
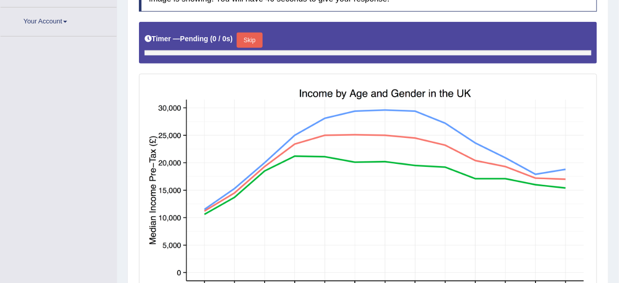
scroll to position [251, 0]
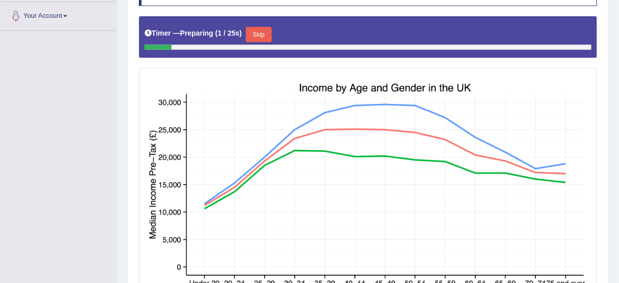
click at [261, 28] on button "Skip" at bounding box center [258, 34] width 25 height 15
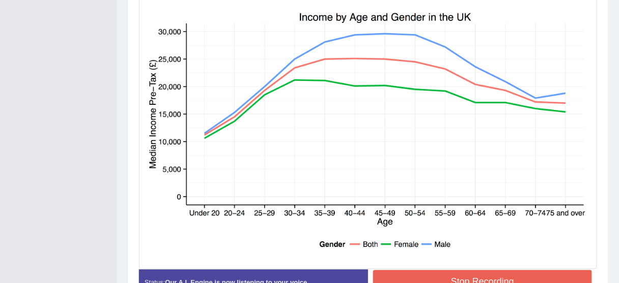
scroll to position [355, 0]
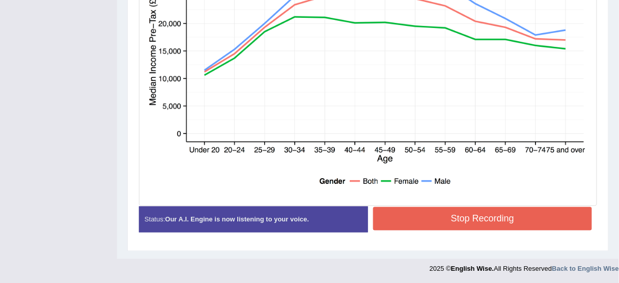
click at [484, 220] on button "Stop Recording" at bounding box center [482, 218] width 219 height 23
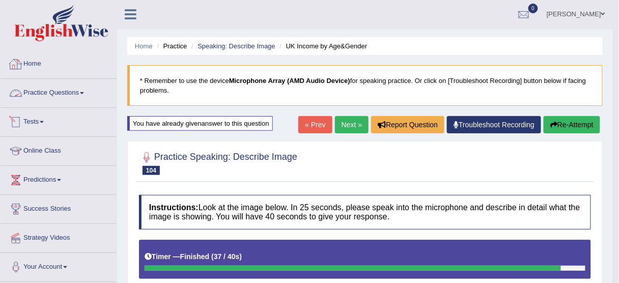
scroll to position [0, 0]
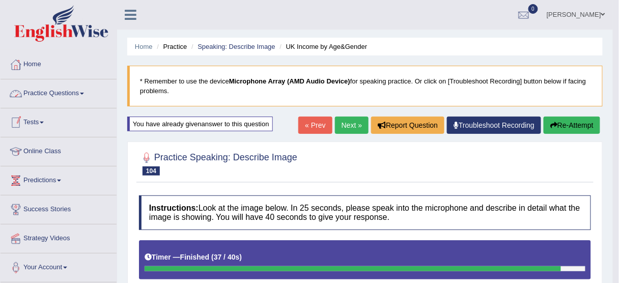
click at [44, 88] on link "Practice Questions" at bounding box center [59, 91] width 116 height 25
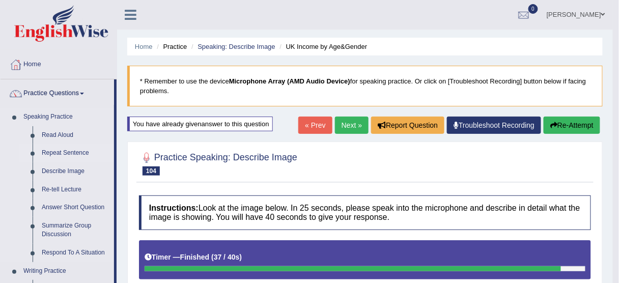
click at [56, 154] on link "Repeat Sentence" at bounding box center [75, 153] width 77 height 18
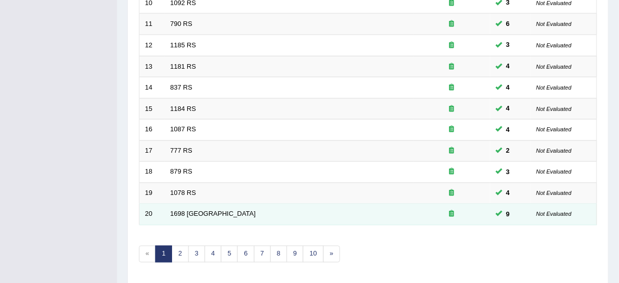
scroll to position [386, 0]
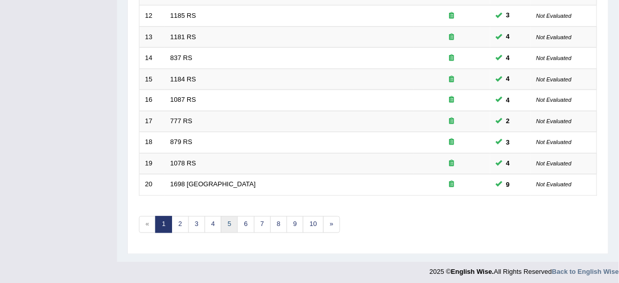
click at [228, 220] on link "5" at bounding box center [229, 224] width 17 height 17
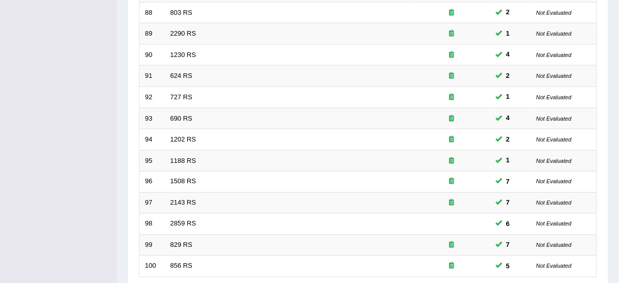
scroll to position [386, 0]
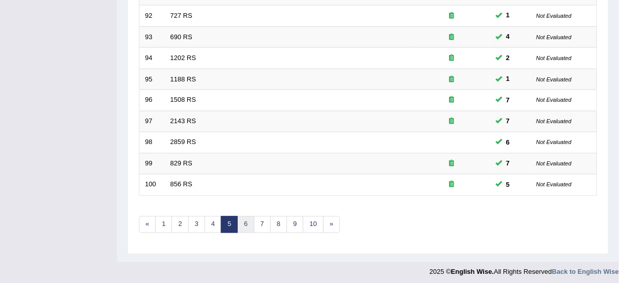
click at [247, 216] on link "6" at bounding box center [245, 224] width 17 height 17
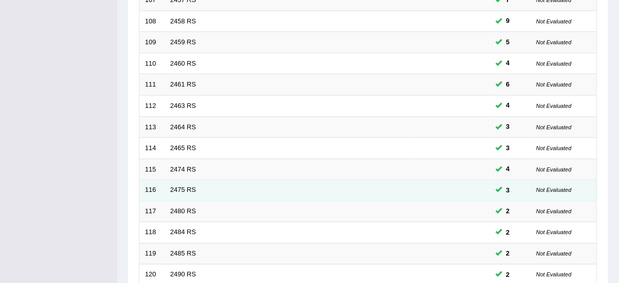
scroll to position [386, 0]
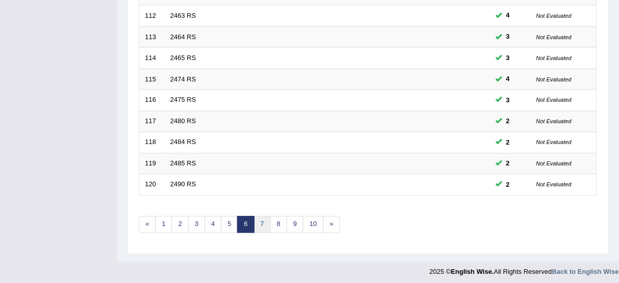
click at [254, 219] on link "7" at bounding box center [262, 224] width 17 height 17
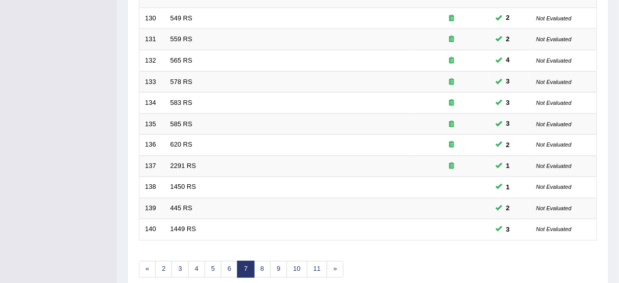
scroll to position [386, 0]
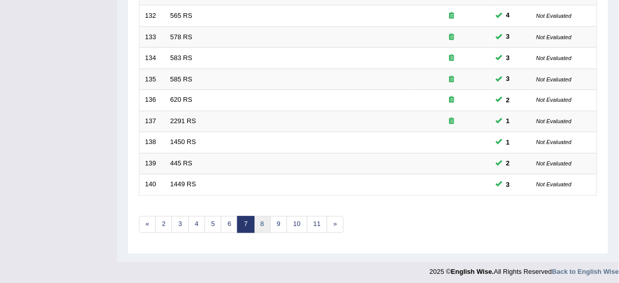
click at [262, 217] on link "8" at bounding box center [262, 224] width 17 height 17
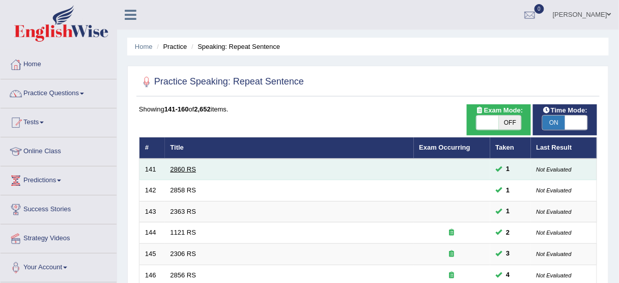
click at [180, 169] on link "2860 RS" at bounding box center [184, 169] width 26 height 8
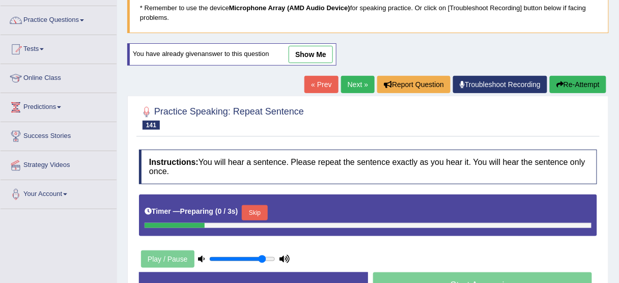
scroll to position [81, 0]
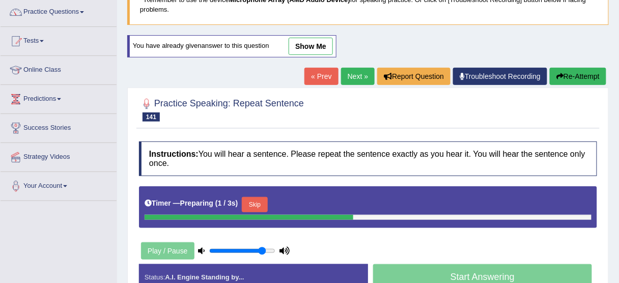
click at [257, 201] on button "Skip" at bounding box center [254, 204] width 25 height 15
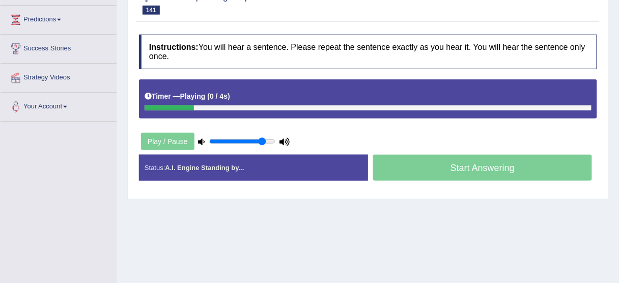
scroll to position [163, 0]
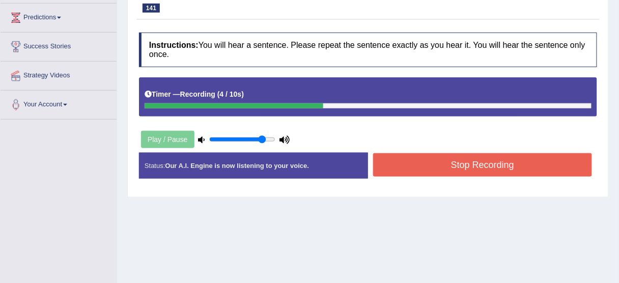
click at [459, 169] on button "Stop Recording" at bounding box center [482, 164] width 219 height 23
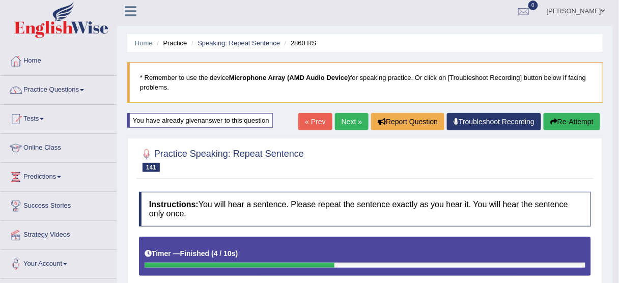
scroll to position [0, 0]
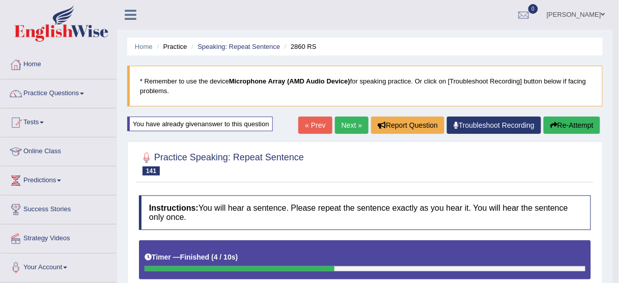
click at [347, 122] on link "Next »" at bounding box center [352, 125] width 34 height 17
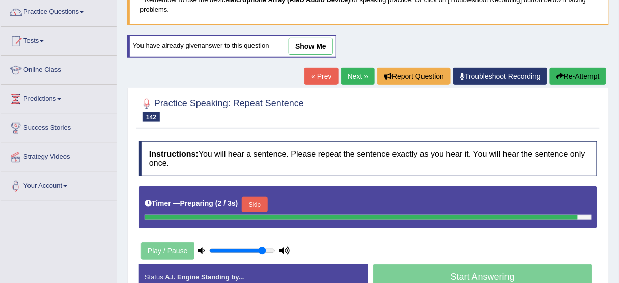
scroll to position [163, 0]
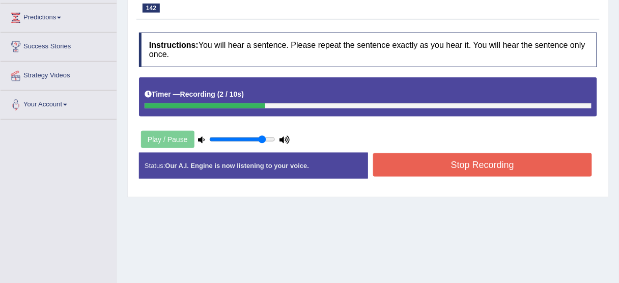
click at [429, 162] on button "Stop Recording" at bounding box center [482, 164] width 219 height 23
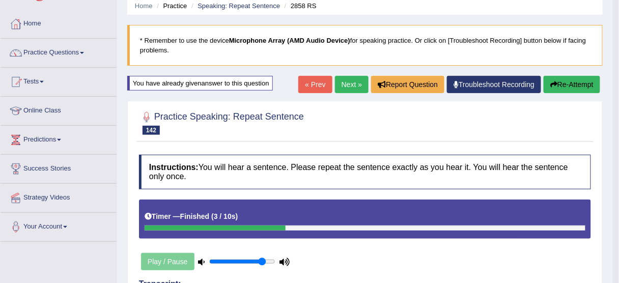
scroll to position [41, 0]
